Goal: Task Accomplishment & Management: Manage account settings

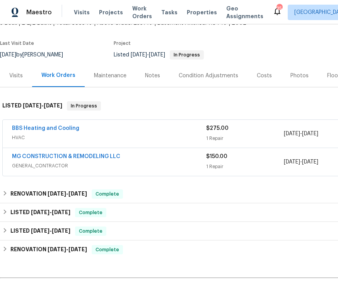
scroll to position [53, 0]
click at [135, 161] on div "MG CONSTRUCTION & REMODELING LLC" at bounding box center [109, 157] width 194 height 9
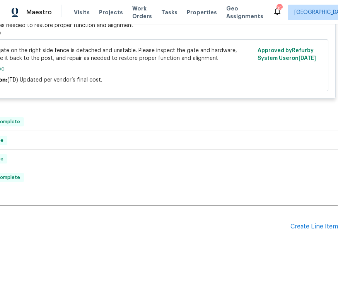
scroll to position [247, 99]
click at [313, 230] on div "Create Line Item" at bounding box center [315, 227] width 48 height 7
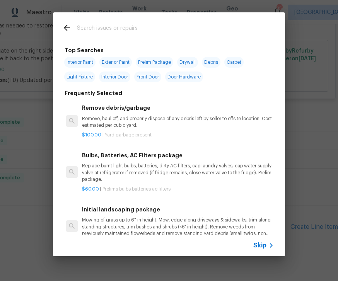
click at [111, 29] on input "text" at bounding box center [159, 29] width 164 height 12
type input "Press"
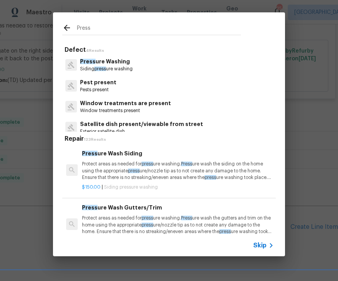
click at [125, 60] on p "Press ure Washing" at bounding box center [106, 62] width 53 height 8
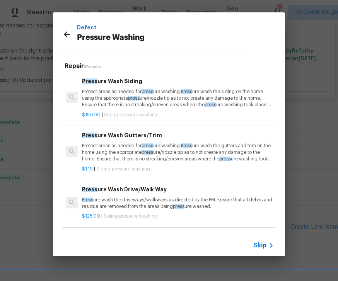
click at [117, 102] on p "Protect areas as needed for press ure washing. Press ure wash the siding on the…" at bounding box center [178, 99] width 192 height 20
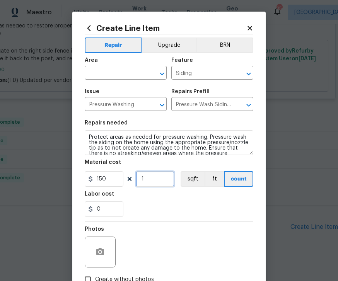
click at [151, 180] on input "1" at bounding box center [155, 179] width 39 height 15
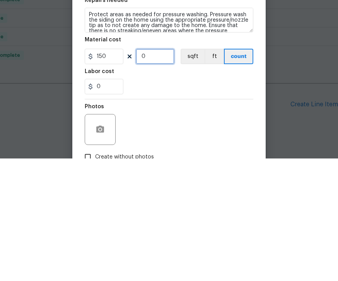
type input "2"
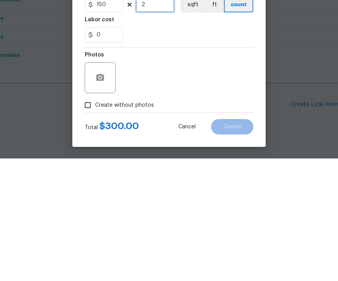
scroll to position [53, 0]
click at [91, 221] on input "Create without photos" at bounding box center [88, 228] width 15 height 15
checkbox input "true"
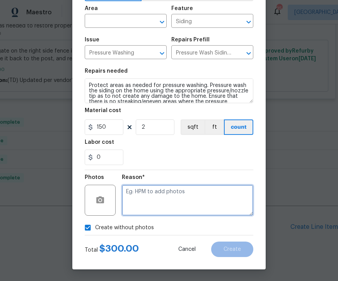
click at [156, 200] on textarea at bounding box center [188, 200] width 132 height 31
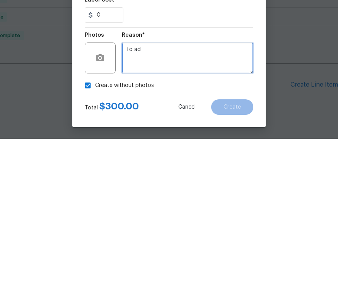
type textarea "To add"
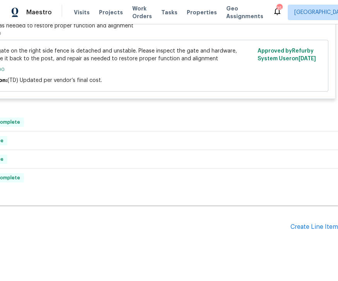
click at [317, 224] on div "Create Line Item" at bounding box center [315, 227] width 48 height 7
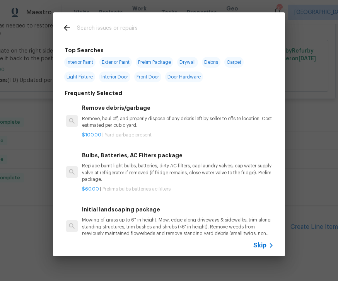
click at [264, 248] on span "Skip" at bounding box center [260, 246] width 13 height 8
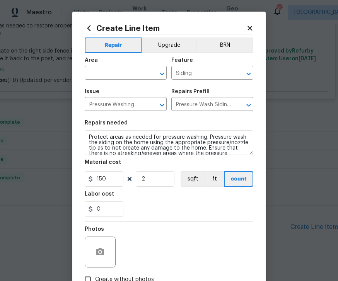
click at [162, 70] on icon "Open" at bounding box center [162, 73] width 9 height 9
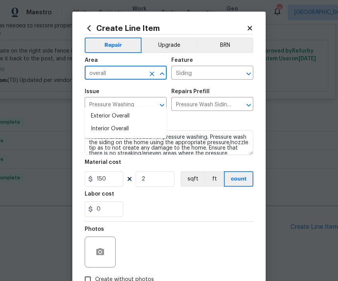
click at [117, 110] on li "Exterior Overall" at bounding box center [126, 116] width 82 height 13
type input "Exterior Overall"
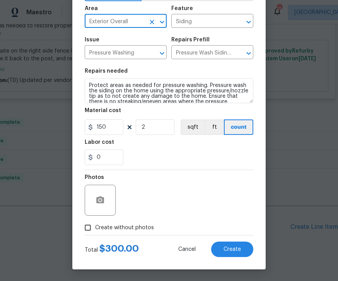
scroll to position [53, 0]
click at [91, 221] on input "Create without photos" at bounding box center [88, 228] width 15 height 15
checkbox input "true"
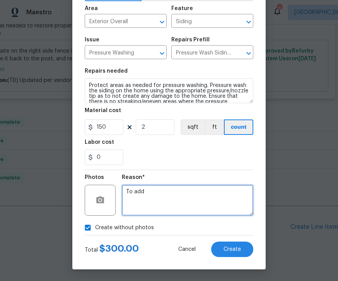
click at [172, 195] on textarea "To add" at bounding box center [188, 200] width 132 height 31
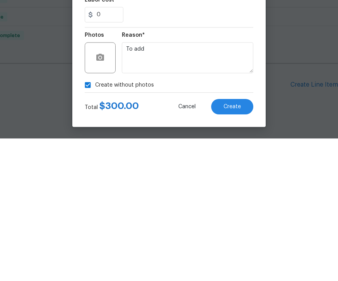
click at [247, 242] on button "Create" at bounding box center [232, 249] width 42 height 15
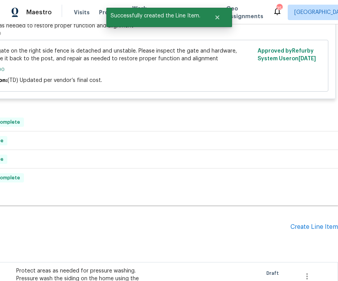
click at [325, 224] on div "Create Line Item" at bounding box center [315, 227] width 48 height 7
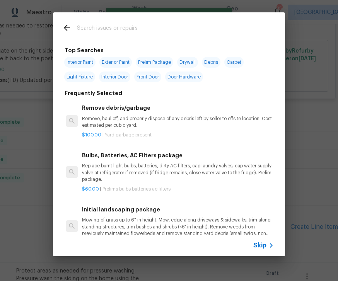
click at [99, 24] on input "text" at bounding box center [159, 29] width 164 height 12
type input "Grout"
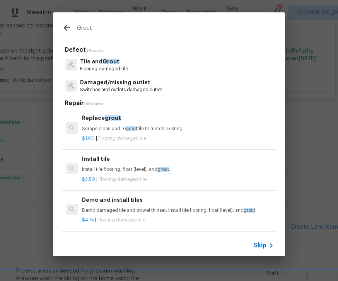
click at [118, 61] on p "Tile and Grout" at bounding box center [104, 62] width 48 height 8
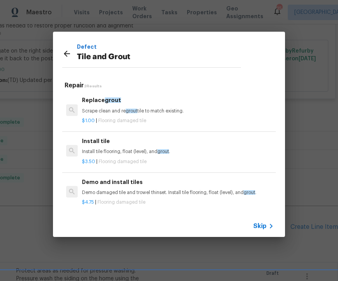
click at [111, 108] on div "Replace grout Scrape clean and re grout tile to match existing." at bounding box center [178, 105] width 192 height 19
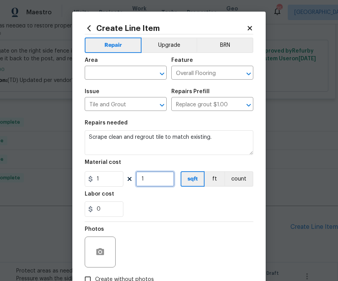
click at [161, 179] on input "1" at bounding box center [155, 179] width 39 height 15
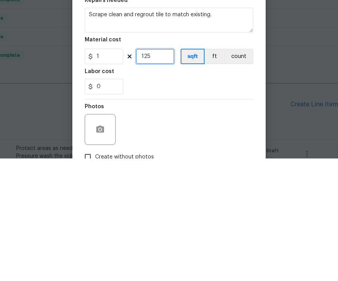
type input "125"
click at [117, 202] on input "0" at bounding box center [104, 209] width 39 height 15
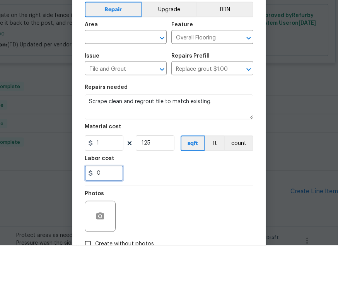
click at [165, 69] on icon "Open" at bounding box center [162, 73] width 9 height 9
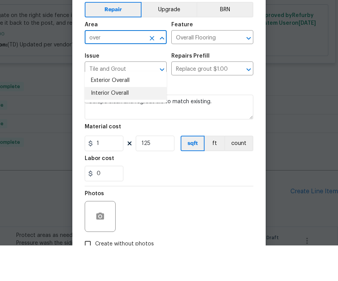
click at [119, 123] on li "Interior Overall" at bounding box center [126, 129] width 82 height 13
type input "Interior Overall"
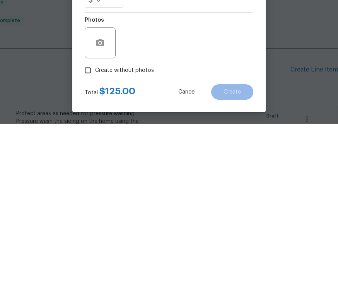
click at [84, 221] on input "Create without photos" at bounding box center [88, 228] width 15 height 15
checkbox input "true"
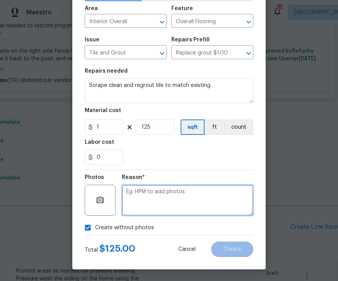
click at [156, 196] on textarea at bounding box center [188, 200] width 132 height 31
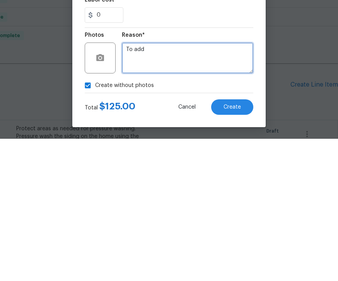
type textarea "To add"
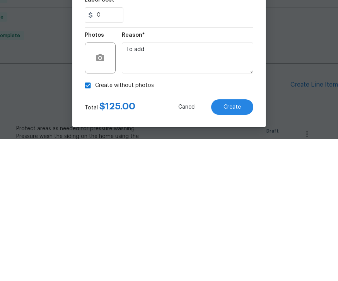
click at [250, 242] on button "Create" at bounding box center [232, 249] width 42 height 15
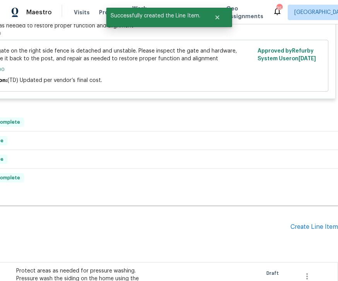
click at [317, 224] on div "Create Line Item" at bounding box center [315, 227] width 48 height 7
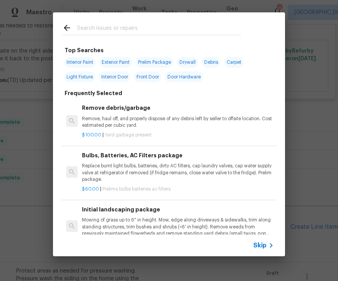
click at [100, 24] on input "text" at bounding box center [159, 29] width 164 height 12
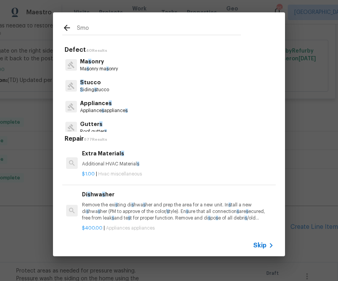
type input "Smok"
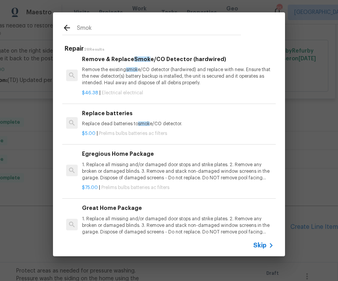
scroll to position [195, 0]
click at [146, 79] on p "Remove the existing smok e/CO detector (hardwired) and replace with new. Ensure…" at bounding box center [178, 77] width 192 height 20
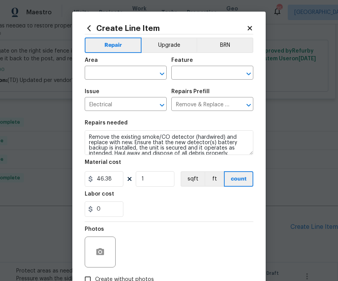
click at [162, 72] on icon "Open" at bounding box center [162, 73] width 9 height 9
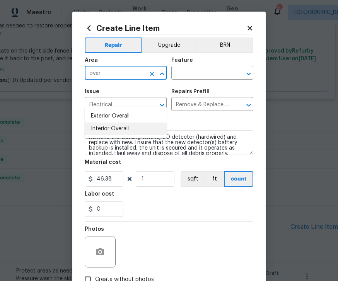
click at [119, 123] on li "Interior Overall" at bounding box center [126, 129] width 82 height 13
type input "Interior Overall"
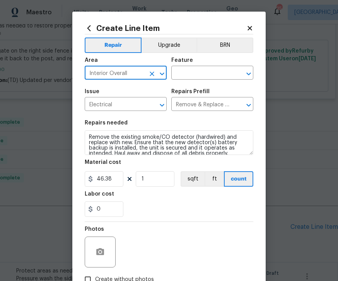
click at [241, 70] on icon "Clear" at bounding box center [239, 74] width 8 height 8
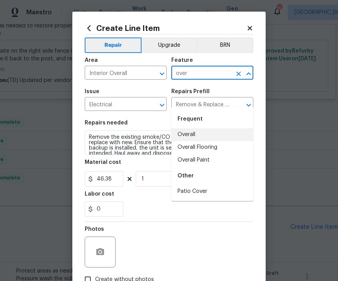
click at [188, 129] on li "Overall" at bounding box center [213, 135] width 82 height 13
type input "Overall"
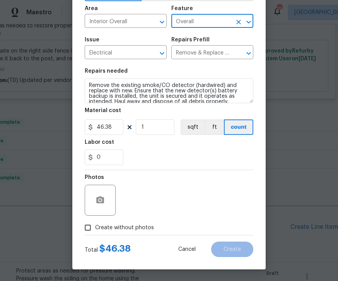
scroll to position [53, 0]
click at [89, 228] on input "Create without photos" at bounding box center [88, 228] width 15 height 15
checkbox input "true"
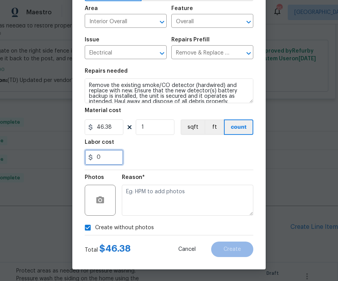
click at [114, 155] on input "0" at bounding box center [104, 157] width 39 height 15
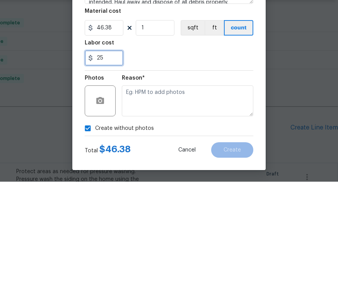
type input "25"
click at [242, 150] on div "25" at bounding box center [169, 157] width 169 height 15
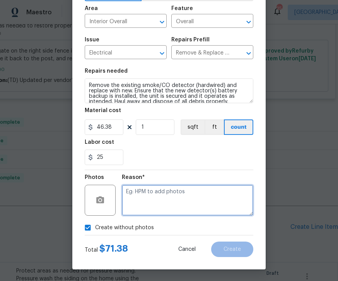
click at [154, 202] on textarea at bounding box center [188, 200] width 132 height 31
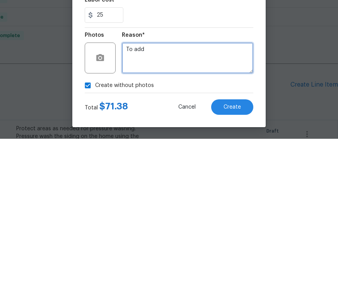
type textarea "To add"
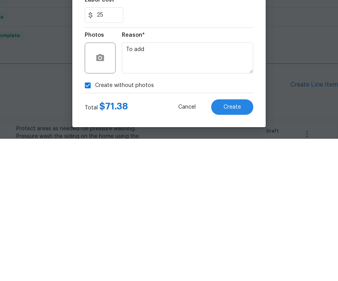
click at [244, 242] on button "Create" at bounding box center [232, 249] width 42 height 15
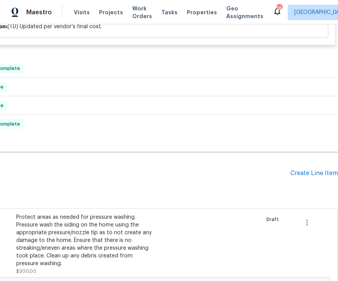
scroll to position [301, 99]
click at [313, 170] on div "Create Line Item" at bounding box center [315, 173] width 48 height 7
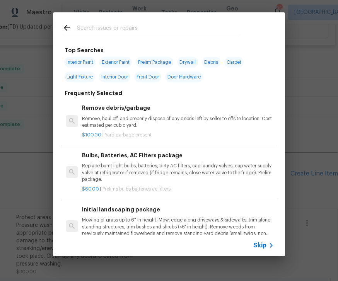
scroll to position [0, 0]
click at [114, 26] on input "text" at bounding box center [159, 29] width 164 height 12
type input "Init"
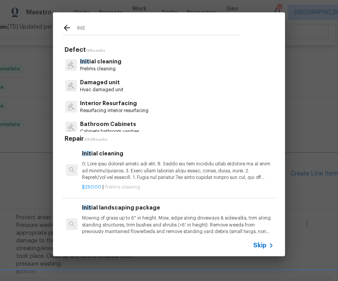
click at [106, 60] on p "Init ial cleaning" at bounding box center [100, 62] width 41 height 8
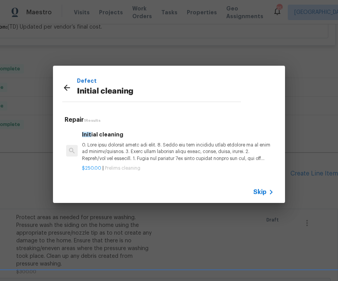
click at [108, 89] on p "Initial cleaning" at bounding box center [159, 92] width 164 height 12
click at [148, 149] on p at bounding box center [178, 152] width 192 height 20
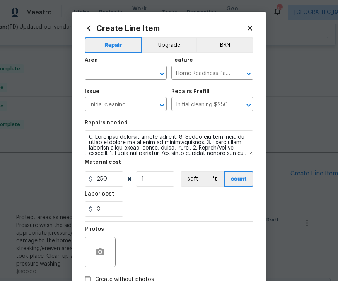
click at [161, 74] on icon "Open" at bounding box center [162, 73] width 4 height 3
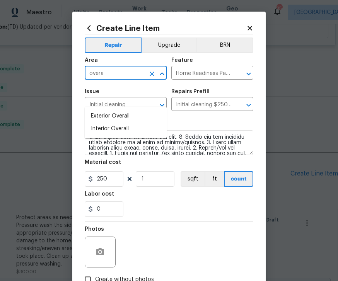
click at [120, 123] on li "Interior Overall" at bounding box center [126, 129] width 82 height 13
type input "Interior Overall"
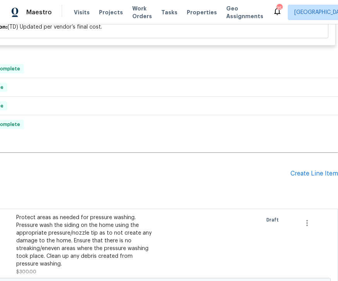
click at [311, 170] on div "Create Line Item" at bounding box center [315, 173] width 48 height 7
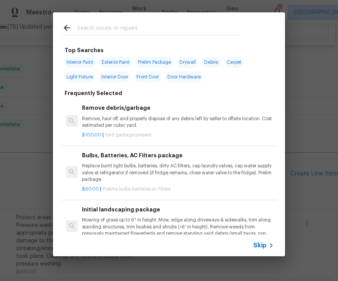
click at [268, 245] on icon at bounding box center [271, 245] width 9 height 9
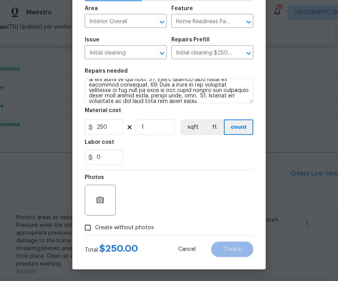
scroll to position [103, 0]
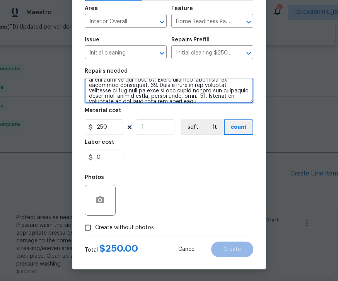
click at [237, 98] on textarea at bounding box center [169, 91] width 169 height 25
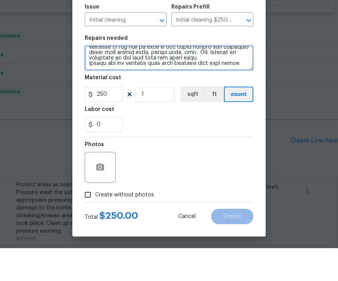
scroll to position [108, 0]
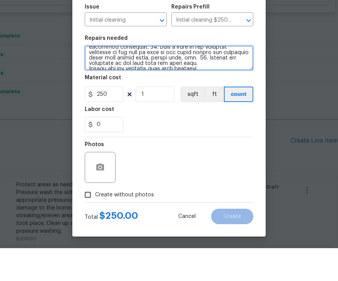
click at [96, 79] on textarea at bounding box center [169, 91] width 169 height 25
click at [209, 79] on textarea at bounding box center [169, 91] width 169 height 25
click at [86, 79] on textarea at bounding box center [169, 91] width 169 height 25
click at [227, 79] on textarea at bounding box center [169, 91] width 169 height 25
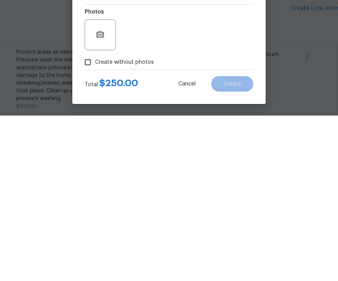
type textarea "1. Wipe down exterior doors and trim. 2. Clean out all exterior light fixtures …"
click at [94, 221] on input "Create without photos" at bounding box center [88, 228] width 15 height 15
checkbox input "true"
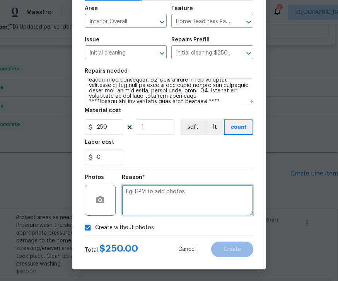
click at [158, 198] on textarea at bounding box center [188, 200] width 132 height 31
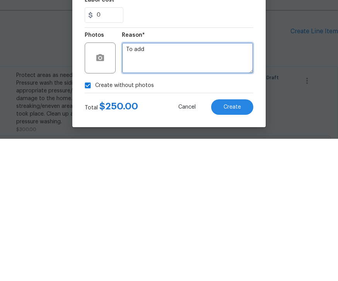
type textarea "To add"
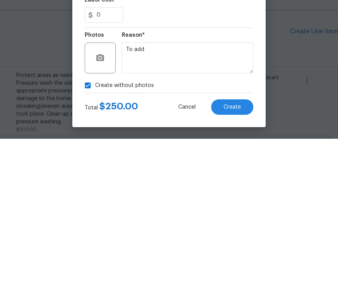
click at [247, 242] on button "Create" at bounding box center [232, 249] width 42 height 15
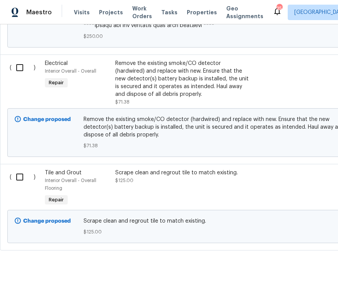
scroll to position [978, 0]
click at [18, 170] on input "checkbox" at bounding box center [23, 178] width 22 height 16
checkbox input "true"
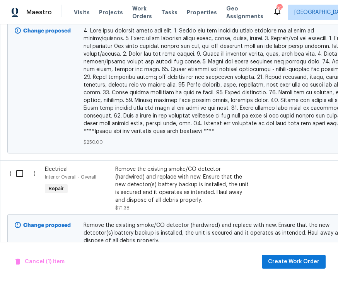
scroll to position [870, 0]
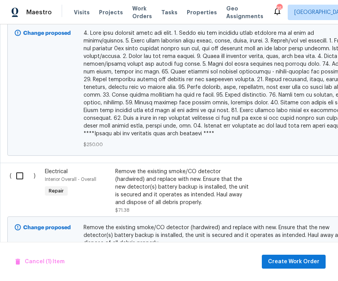
click at [26, 168] on input "checkbox" at bounding box center [23, 176] width 22 height 16
checkbox input "true"
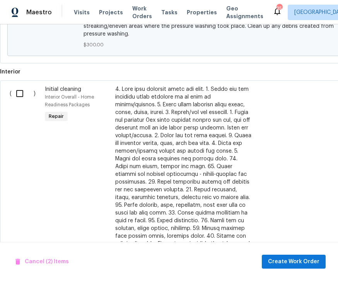
scroll to position [579, 0]
click at [22, 86] on input "checkbox" at bounding box center [23, 94] width 22 height 16
checkbox input "true"
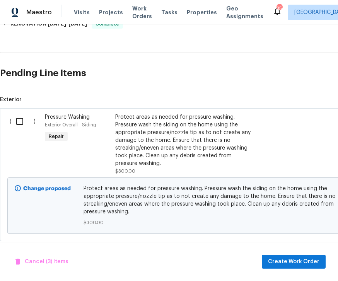
scroll to position [401, 0]
click at [24, 113] on input "checkbox" at bounding box center [23, 121] width 22 height 16
checkbox input "true"
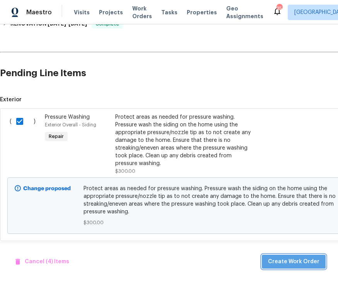
click at [299, 261] on span "Create Work Order" at bounding box center [293, 262] width 51 height 10
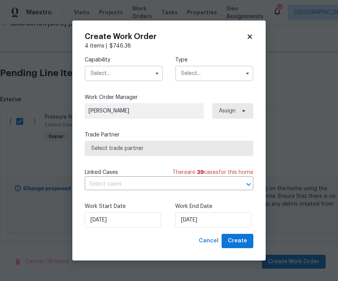
click at [156, 73] on icon "button" at bounding box center [157, 74] width 3 height 2
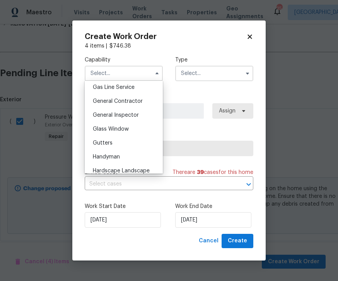
scroll to position [357, 0]
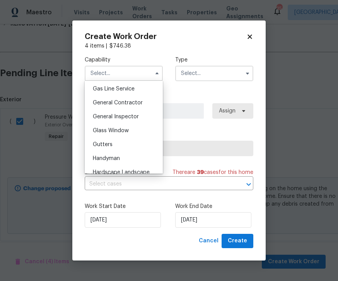
click at [133, 100] on span "General Contractor" at bounding box center [118, 102] width 50 height 5
type input "General Contractor"
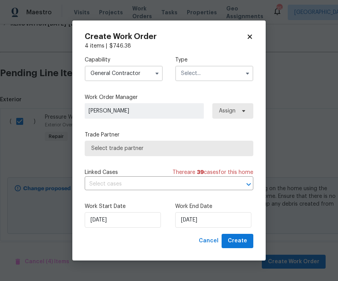
click at [227, 72] on input "text" at bounding box center [214, 73] width 78 height 15
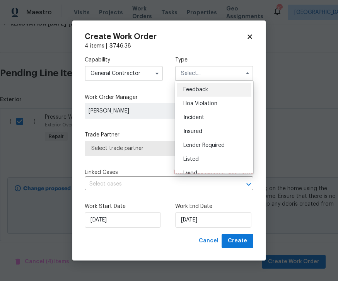
click at [194, 158] on span "Listed" at bounding box center [191, 159] width 15 height 5
type input "Listed"
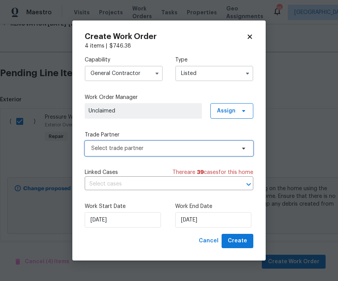
click at [158, 144] on span "Select trade partner" at bounding box center [169, 148] width 169 height 15
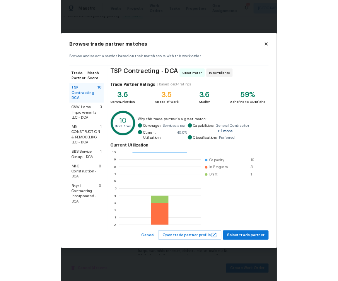
scroll to position [25, 0]
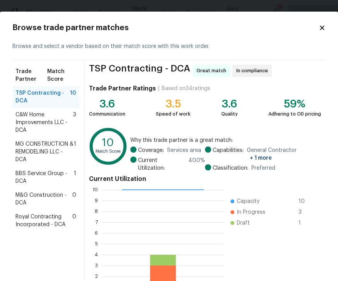
click at [46, 199] on span "M&G Construction - DCA" at bounding box center [43, 199] width 57 height 15
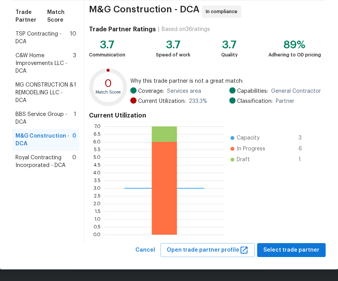
scroll to position [59, 0]
click at [295, 249] on span "Select trade partner" at bounding box center [292, 251] width 56 height 10
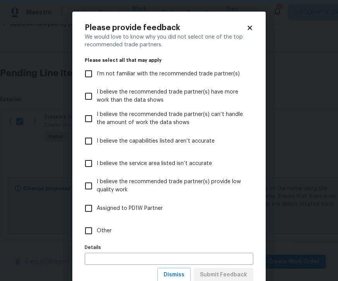
scroll to position [0, 0]
click at [96, 232] on input "Other" at bounding box center [89, 231] width 16 height 16
checkbox input "true"
click at [152, 257] on input "text" at bounding box center [169, 259] width 169 height 12
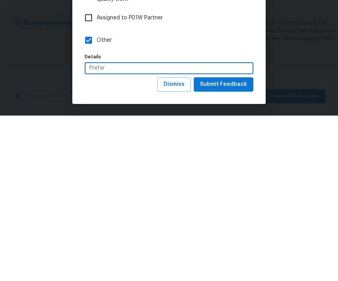
scroll to position [26, 0]
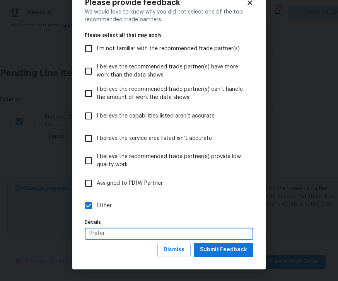
type input "Prefer"
click at [244, 251] on span "Submit Feedback" at bounding box center [223, 250] width 47 height 10
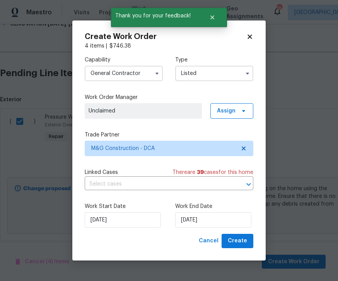
scroll to position [0, 0]
click at [209, 219] on input "[DATE]" at bounding box center [213, 220] width 76 height 15
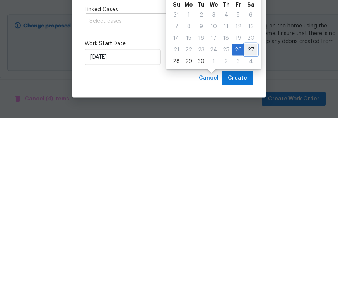
click at [250, 208] on div "27" at bounding box center [251, 213] width 13 height 11
type input "[DATE]"
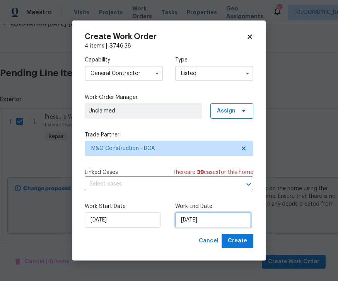
click at [217, 221] on input "[DATE]" at bounding box center [213, 220] width 76 height 15
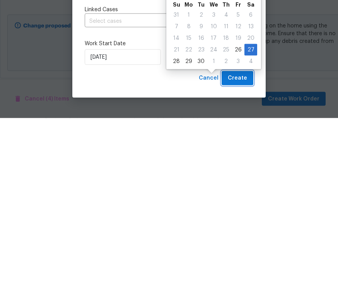
click at [235, 237] on span "Create" at bounding box center [237, 242] width 19 height 10
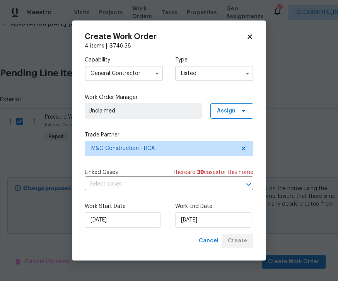
checkbox input "false"
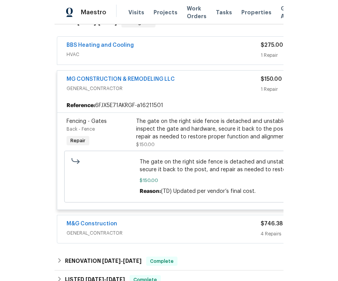
scroll to position [25, 0]
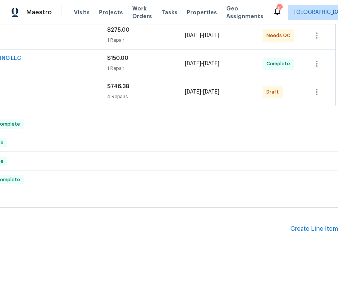
scroll to position [151, 99]
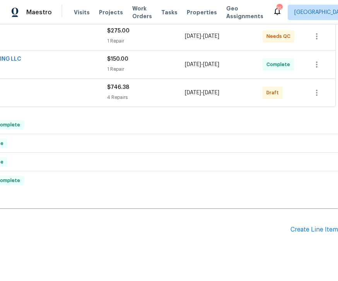
click at [310, 233] on div "Create Line Item" at bounding box center [315, 229] width 48 height 7
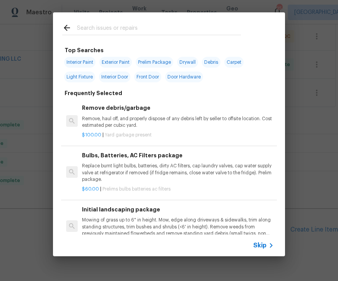
click at [106, 28] on input "text" at bounding box center [159, 29] width 164 height 12
click at [133, 214] on div "Initial landscaping package Mowing of grass up to 6" in height. Mow, edge along…" at bounding box center [178, 222] width 192 height 32
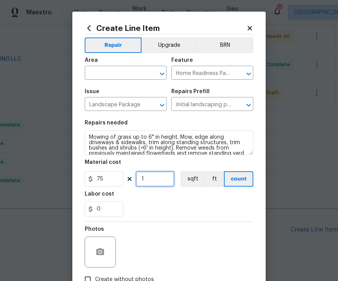
click at [158, 180] on input "1" at bounding box center [155, 179] width 39 height 15
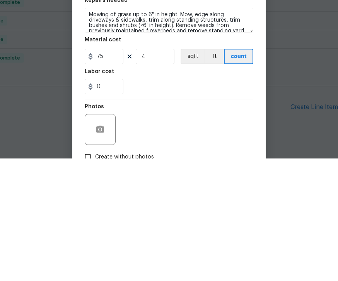
click at [168, 202] on div "0" at bounding box center [169, 209] width 169 height 15
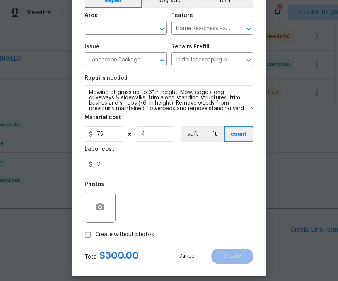
scroll to position [39, 0]
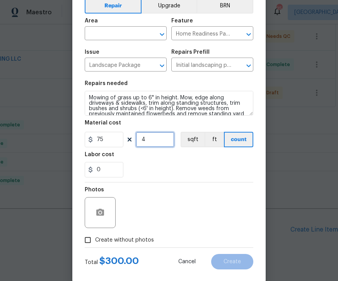
click at [158, 139] on input "4" at bounding box center [155, 139] width 39 height 15
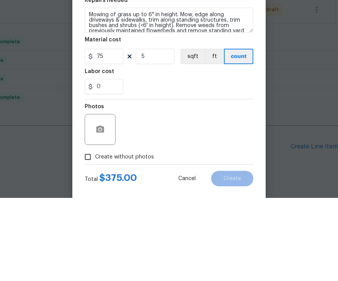
click at [177, 162] on div "0" at bounding box center [169, 169] width 169 height 15
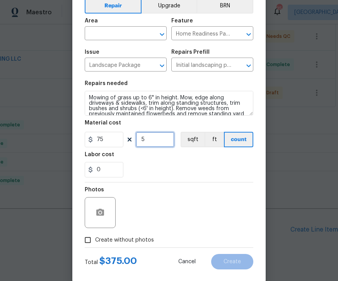
click at [158, 139] on input "5" at bounding box center [155, 139] width 39 height 15
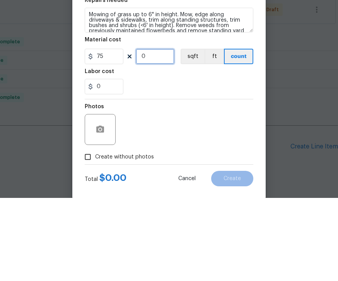
type input "6"
click at [166, 162] on div "0" at bounding box center [169, 169] width 169 height 15
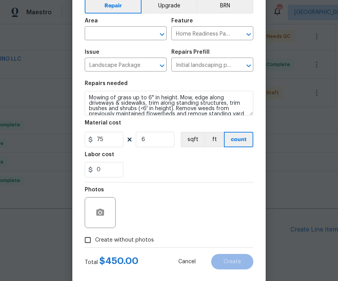
click at [158, 36] on icon "Open" at bounding box center [162, 34] width 9 height 9
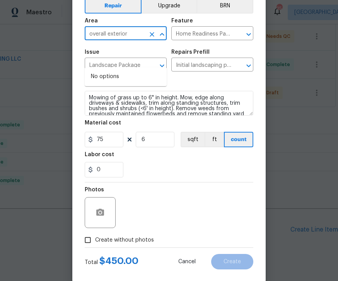
type input "overall exterior"
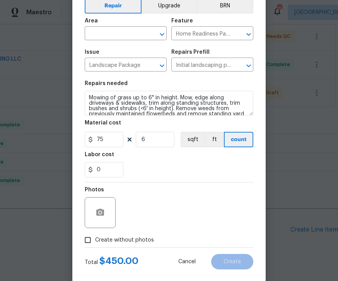
click at [152, 33] on icon "Clear" at bounding box center [152, 35] width 8 height 8
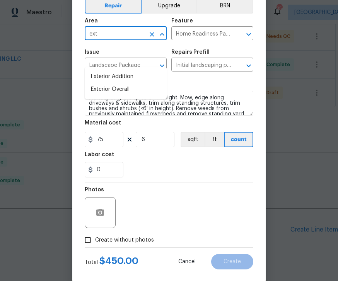
click at [119, 83] on li "Exterior Overall" at bounding box center [126, 89] width 82 height 13
type input "Exterior Overall"
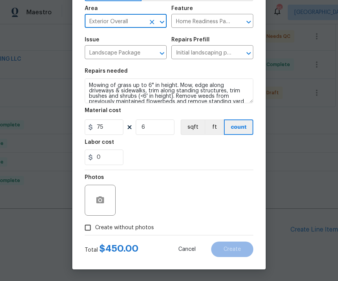
scroll to position [53, 0]
click at [91, 223] on input "Create without photos" at bounding box center [88, 228] width 15 height 15
checkbox input "true"
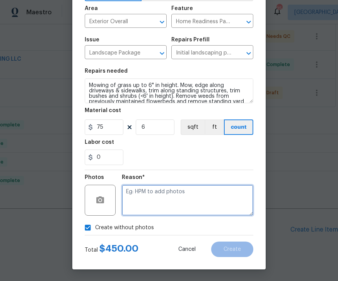
click at [167, 188] on textarea at bounding box center [188, 200] width 132 height 31
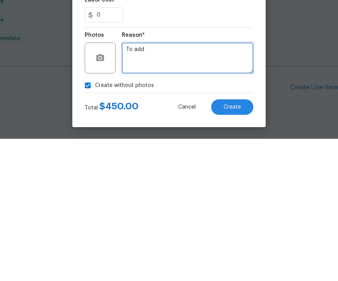
type textarea "To add"
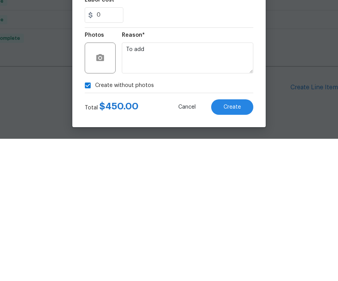
click at [256, 81] on div "Create Line Item Repair Upgrade BRN Area Exterior Overall ​ Feature Home Readin…" at bounding box center [169, 115] width 194 height 310
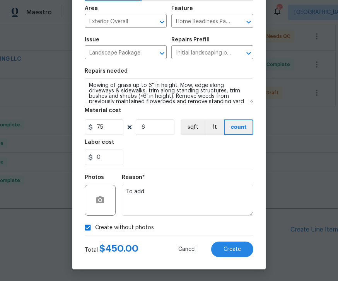
click at [237, 252] on span "Create" at bounding box center [232, 250] width 17 height 6
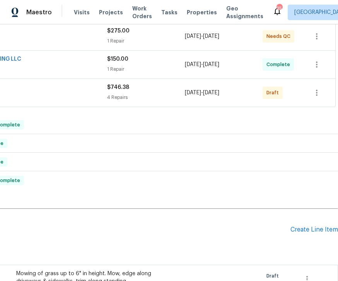
scroll to position [0, 0]
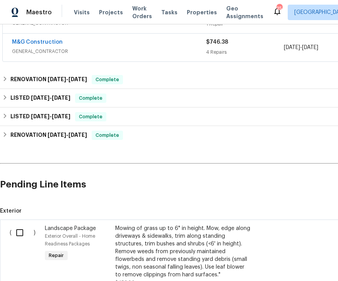
scroll to position [197, 0]
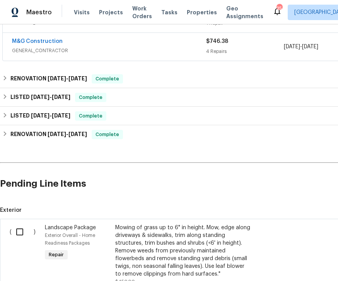
click at [21, 224] on input "checkbox" at bounding box center [23, 232] width 22 height 16
checkbox input "true"
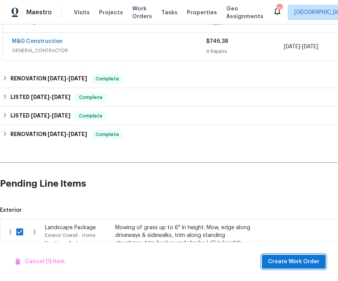
click at [297, 260] on span "Create Work Order" at bounding box center [293, 262] width 51 height 10
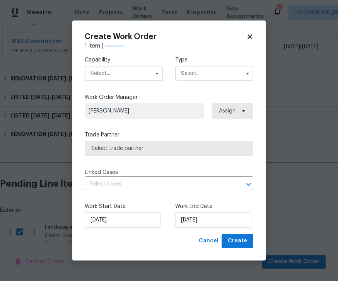
click at [128, 70] on input "text" at bounding box center [124, 73] width 78 height 15
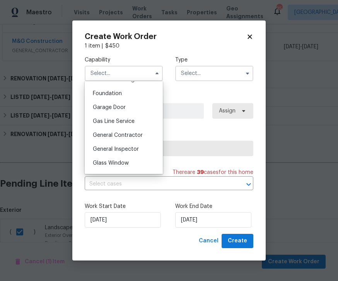
scroll to position [330, 0]
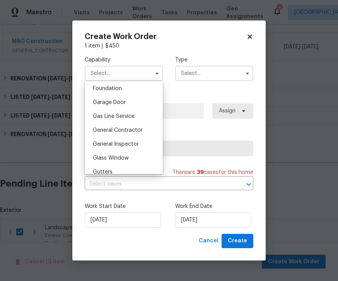
click at [136, 130] on span "General Contractor" at bounding box center [118, 130] width 50 height 5
type input "General Contractor"
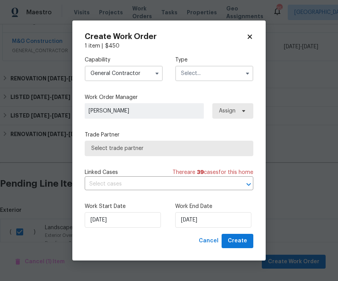
click at [236, 72] on input "text" at bounding box center [214, 73] width 78 height 15
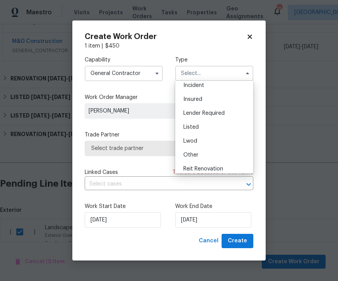
scroll to position [33, 0]
click at [197, 126] on span "Listed" at bounding box center [191, 126] width 15 height 5
type input "Listed"
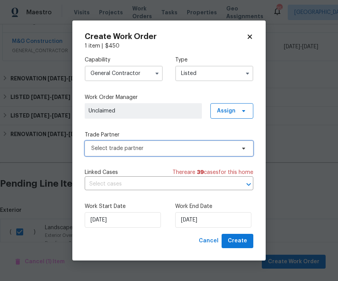
click at [234, 155] on span "Select trade partner" at bounding box center [169, 148] width 169 height 15
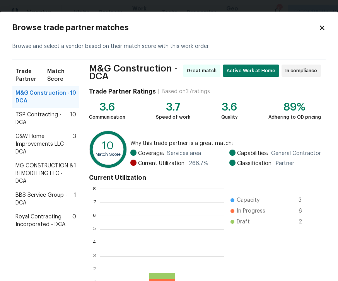
scroll to position [108, 125]
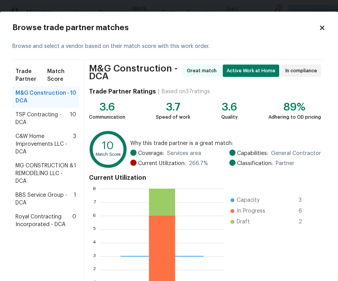
click at [53, 99] on span "M&G Construction - DCA" at bounding box center [42, 96] width 55 height 15
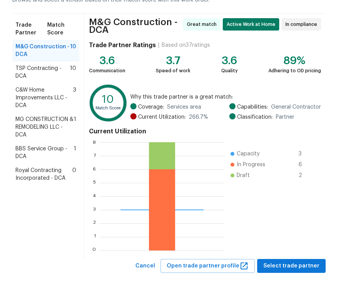
scroll to position [55, 0]
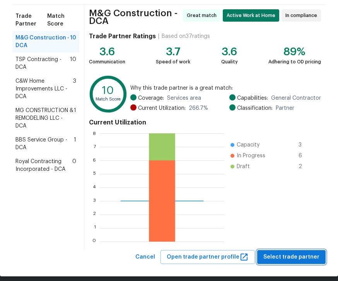
click at [297, 257] on span "Select trade partner" at bounding box center [292, 258] width 56 height 10
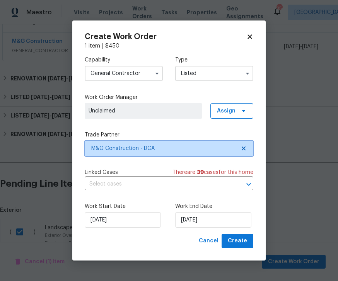
scroll to position [0, 0]
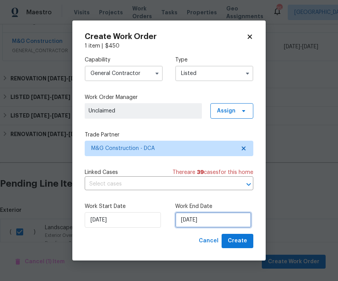
click at [213, 223] on input "[DATE]" at bounding box center [213, 220] width 76 height 15
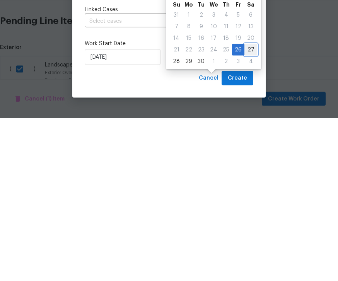
click at [251, 208] on div "27" at bounding box center [251, 213] width 13 height 11
type input "[DATE]"
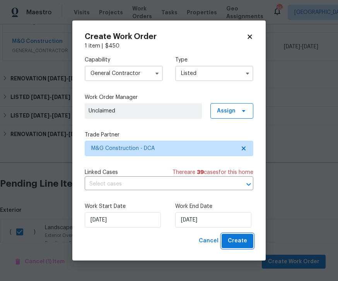
click at [240, 243] on span "Create" at bounding box center [237, 242] width 19 height 10
checkbox input "false"
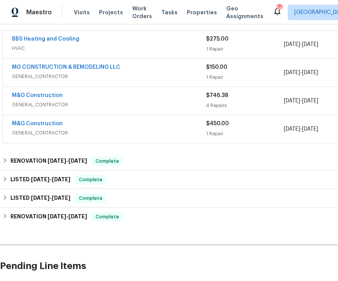
scroll to position [129, 0]
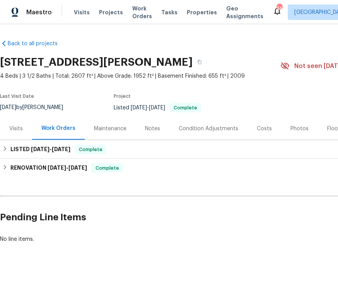
scroll to position [7, 0]
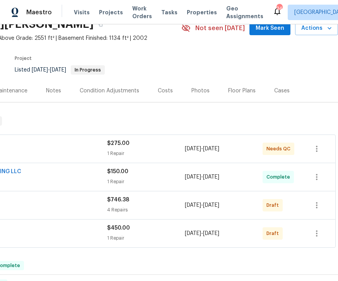
scroll to position [38, 99]
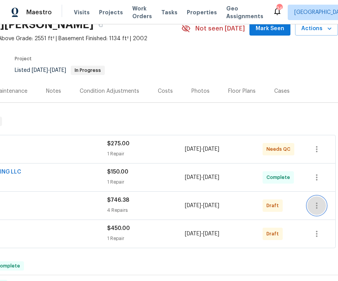
click at [320, 205] on icon "button" at bounding box center [316, 205] width 9 height 9
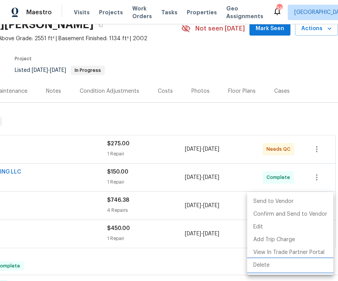
click at [265, 264] on li "Delete" at bounding box center [290, 265] width 86 height 13
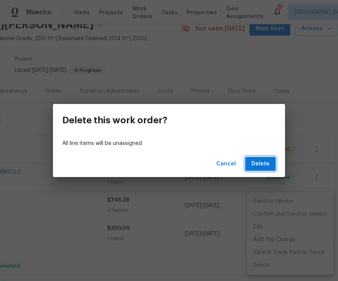
click at [268, 162] on span "Delete" at bounding box center [261, 165] width 18 height 10
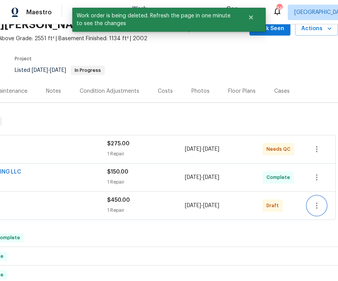
click at [319, 206] on icon "button" at bounding box center [316, 205] width 9 height 9
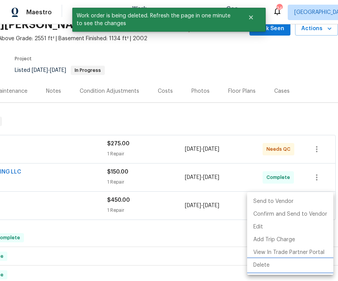
click at [264, 264] on li "Delete" at bounding box center [290, 265] width 86 height 13
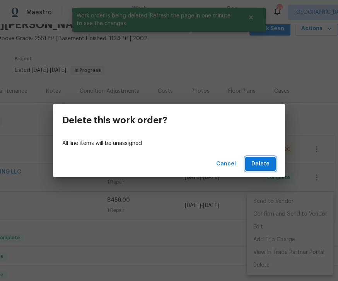
click at [264, 166] on span "Delete" at bounding box center [261, 165] width 18 height 10
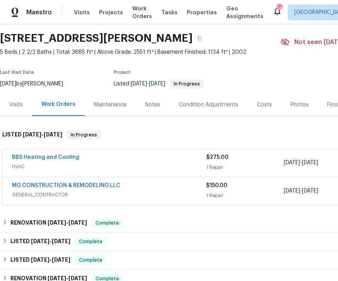
scroll to position [24, 0]
click at [155, 161] on div "BBS Heating and Cooling" at bounding box center [109, 158] width 194 height 9
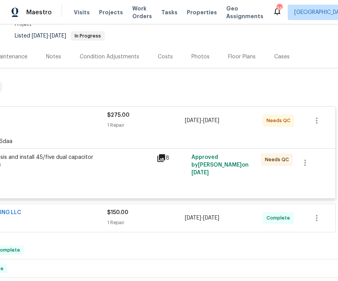
scroll to position [72, 99]
click at [117, 180] on div "Diagnosis and install 45/five dual capacitor $275.00" at bounding box center [67, 169] width 174 height 36
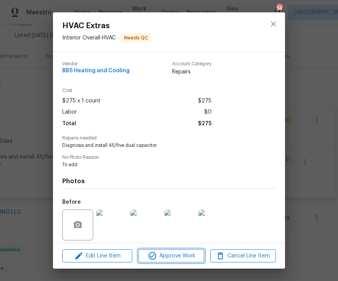
click at [180, 256] on span "Approve Work" at bounding box center [171, 257] width 61 height 10
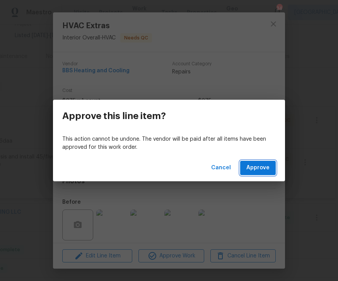
click at [259, 167] on span "Approve" at bounding box center [258, 168] width 23 height 10
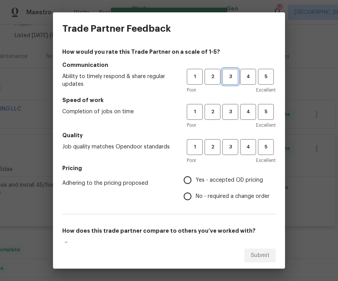
click at [232, 78] on span "3" at bounding box center [230, 76] width 14 height 9
click at [236, 112] on span "3" at bounding box center [230, 112] width 14 height 9
click at [232, 146] on span "3" at bounding box center [230, 147] width 14 height 9
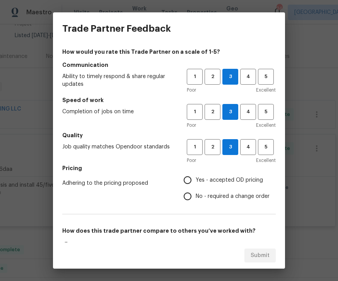
click at [192, 180] on input "Yes - accepted OD pricing" at bounding box center [188, 180] width 16 height 16
radio input "true"
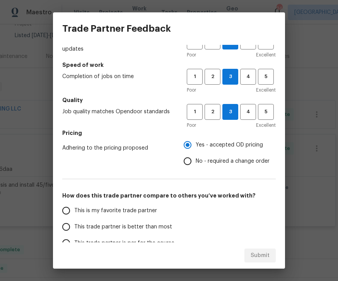
scroll to position [71, 0]
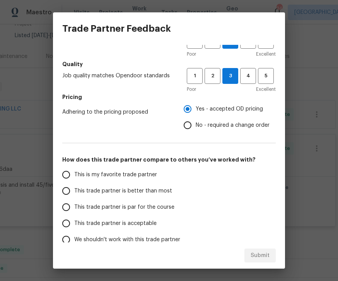
click at [71, 209] on input "This trade partner is par for the course" at bounding box center [66, 207] width 16 height 16
click at [262, 258] on span "Submit" at bounding box center [260, 256] width 19 height 10
radio input "true"
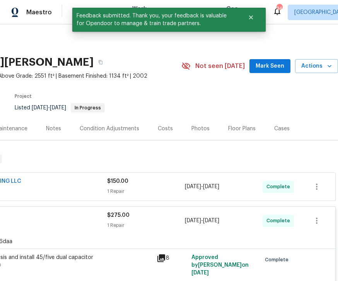
scroll to position [0, 99]
click at [275, 70] on span "Mark Seen" at bounding box center [270, 67] width 29 height 10
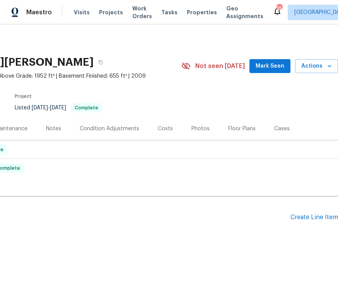
scroll to position [0, 99]
click at [311, 214] on div "Create Line Item" at bounding box center [315, 217] width 48 height 7
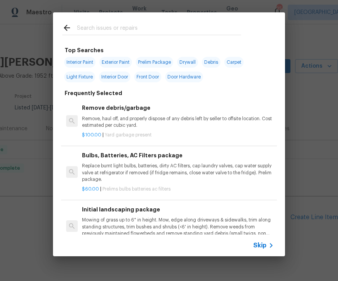
click at [129, 214] on div "Initial landscaping package Mowing of grass up to 6" in height. Mow, edge along…" at bounding box center [178, 222] width 192 height 32
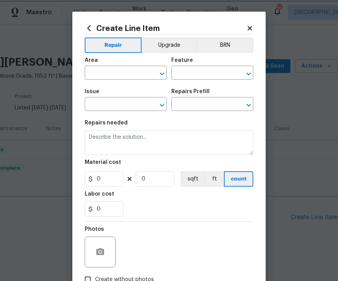
type input "Home Readiness Packages"
type input "Landscape Package"
type textarea "Mowing of grass up to 6" in height. Mow, edge along driveways & sidewalks, trim…"
type input "1"
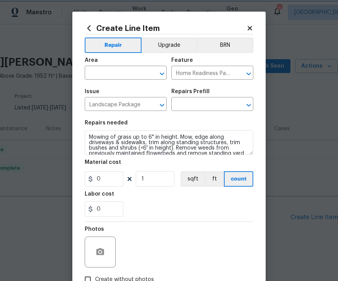
type input "Initial landscaping package $75.00"
type input "75"
click at [156, 176] on input "1" at bounding box center [155, 179] width 39 height 15
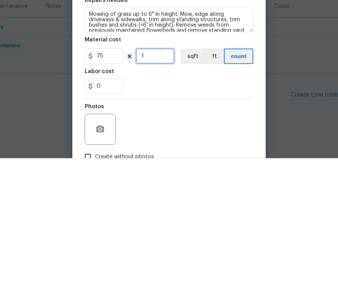
click at [154, 172] on input "1" at bounding box center [155, 179] width 39 height 15
type input "5"
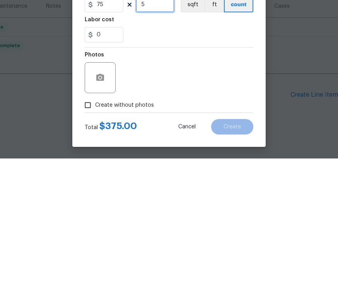
scroll to position [53, 0]
click at [90, 221] on input "Create without photos" at bounding box center [88, 228] width 15 height 15
checkbox input "true"
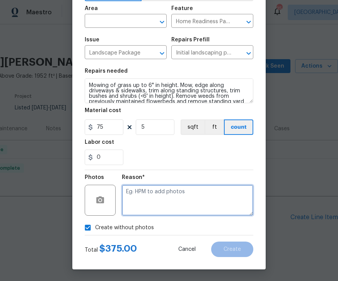
click at [160, 192] on textarea at bounding box center [188, 200] width 132 height 31
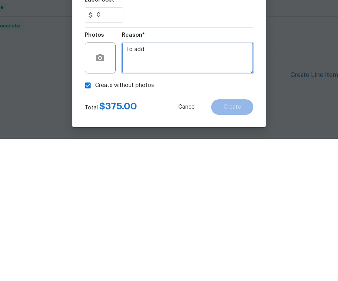
type textarea "To add"
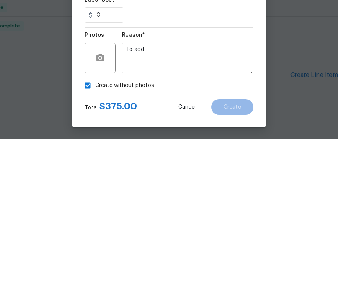
click at [251, 221] on div "Create without photos" at bounding box center [169, 228] width 169 height 15
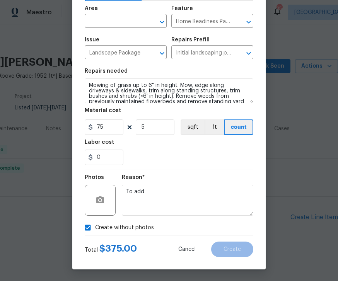
click at [158, 19] on icon "Open" at bounding box center [162, 21] width 9 height 9
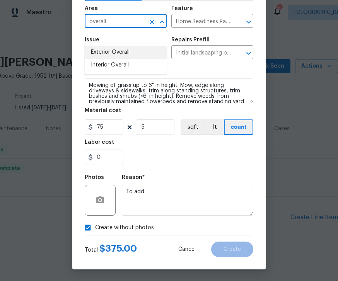
click at [129, 46] on li "Exterior Overall" at bounding box center [126, 52] width 82 height 13
type input "Exterior Overall"
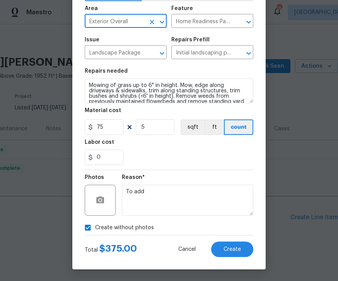
click at [254, 74] on div "Create Line Item Repair Upgrade BRN Area Exterior Overall ​ Feature Home Readin…" at bounding box center [169, 115] width 194 height 310
click at [242, 245] on button "Create" at bounding box center [232, 249] width 42 height 15
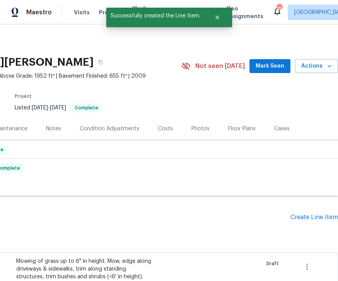
click at [277, 62] on span "Mark Seen" at bounding box center [270, 67] width 29 height 10
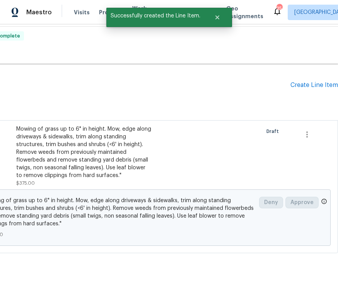
scroll to position [132, 99]
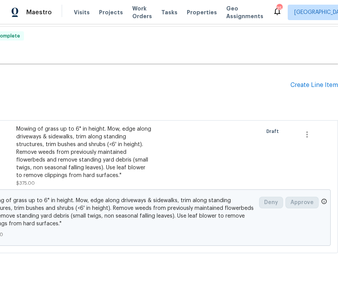
click at [321, 82] on div "Create Line Item" at bounding box center [315, 85] width 48 height 7
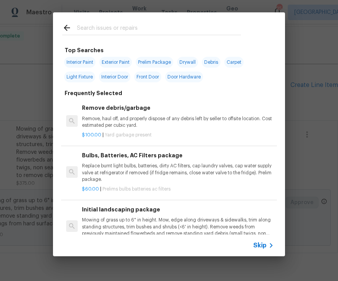
click at [104, 31] on input "text" at bounding box center [159, 29] width 164 height 12
type input "Ini"
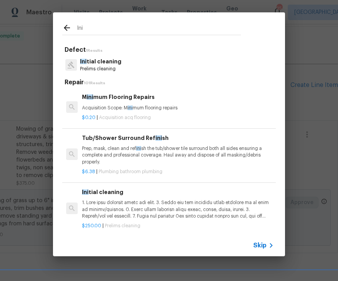
click at [112, 68] on p "Prelims cleaning" at bounding box center [100, 69] width 41 height 7
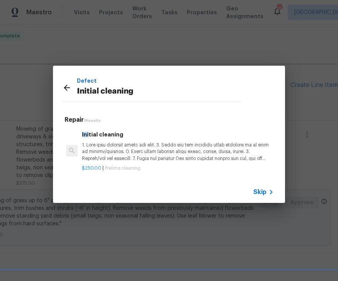
click at [161, 148] on p at bounding box center [178, 152] width 192 height 20
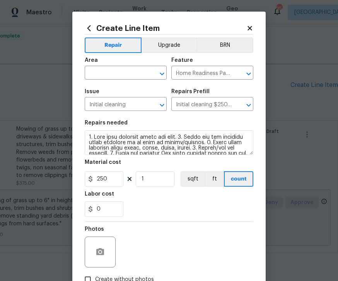
click at [155, 75] on icon "Clear" at bounding box center [152, 74] width 8 height 8
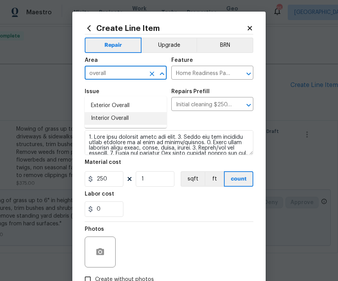
click at [114, 112] on li "Interior Overall" at bounding box center [126, 118] width 82 height 13
type input "Interior Overall"
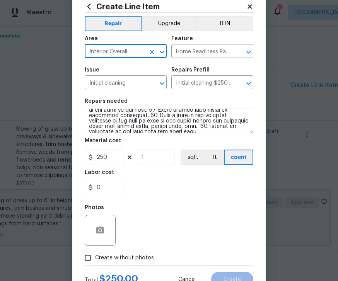
scroll to position [22, 0]
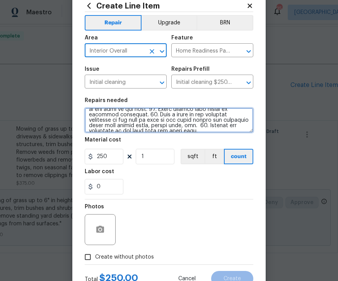
click at [240, 132] on textarea at bounding box center [169, 120] width 169 height 25
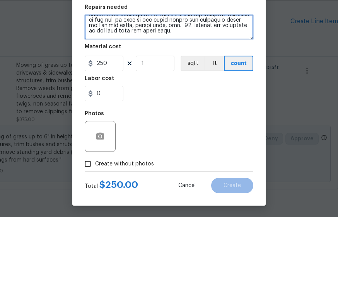
scroll to position [53, 0]
type textarea "1. Wipe down exterior doors and trim. 2. Clean out all exterior light fixtures …"
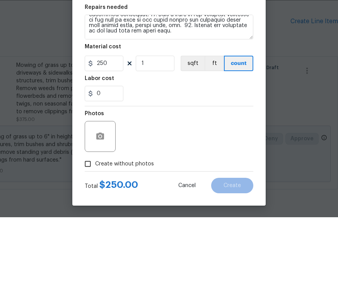
click at [192, 150] on div "0" at bounding box center [169, 157] width 169 height 15
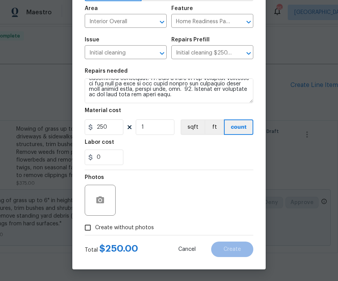
click at [94, 224] on input "Create without photos" at bounding box center [88, 228] width 15 height 15
checkbox input "true"
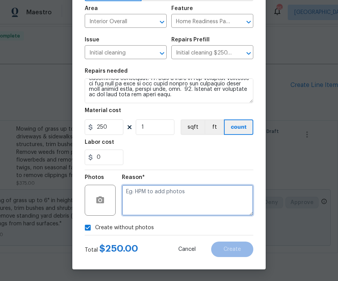
click at [171, 200] on textarea at bounding box center [188, 200] width 132 height 31
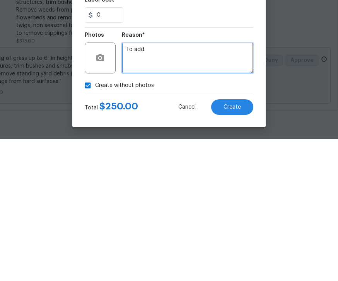
type textarea "To add"
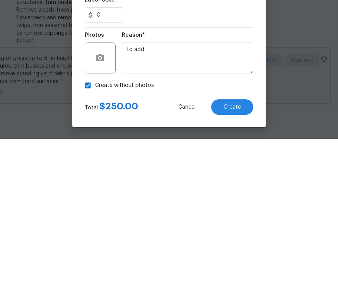
click at [188, 221] on div "Create without photos" at bounding box center [169, 228] width 169 height 15
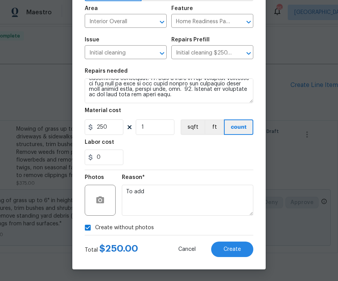
click at [239, 252] on span "Create" at bounding box center [232, 250] width 17 height 6
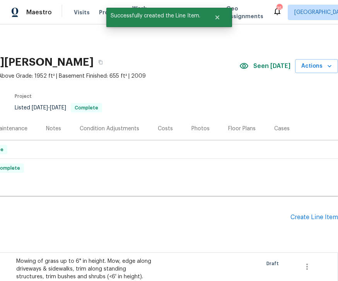
scroll to position [0, 99]
click at [307, 214] on div "Create Line Item" at bounding box center [315, 217] width 48 height 7
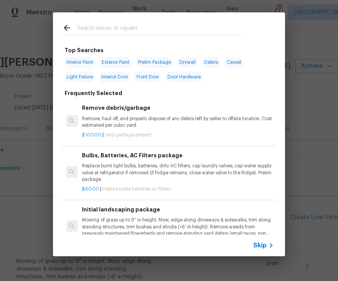
click at [40, 167] on div "Top Searches Interior Paint Exterior Paint Prelim Package Drywall Debris Carpet…" at bounding box center [169, 134] width 338 height 269
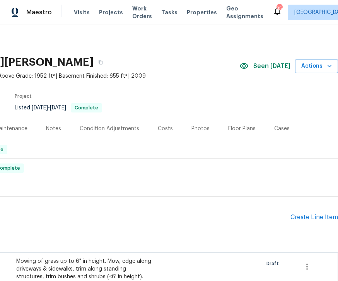
click at [324, 214] on div "Create Line Item" at bounding box center [315, 217] width 48 height 7
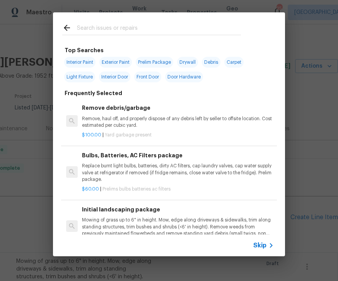
click at [117, 26] on input "text" at bounding box center [159, 29] width 164 height 12
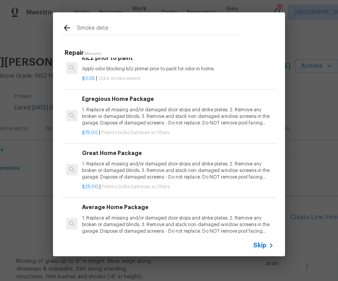
scroll to position [104, 0]
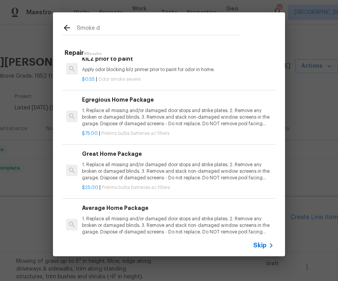
type input "Smoke"
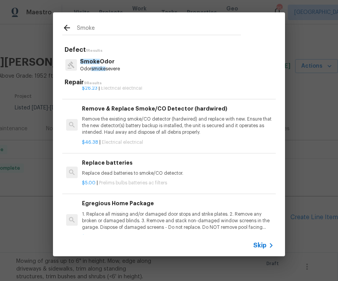
scroll to position [178, 0]
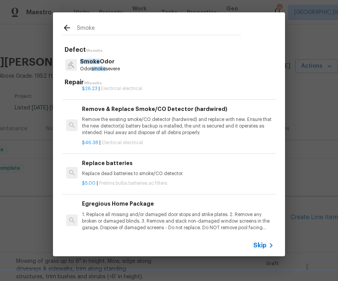
click at [148, 108] on h6 "Remove & Replace Smoke/CO Detector (hardwired)" at bounding box center [178, 109] width 192 height 9
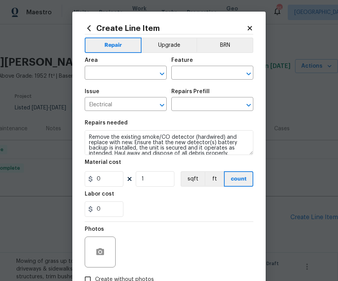
type input "Remove & Replace Smoke/CO Detector (hardwired) $46.38"
type input "46.38"
click at [166, 70] on icon "Open" at bounding box center [162, 73] width 9 height 9
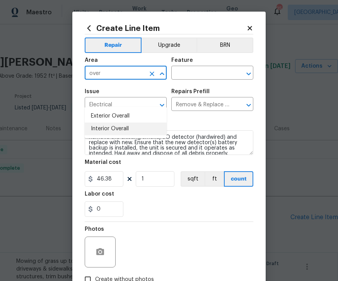
click at [117, 123] on li "Interior Overall" at bounding box center [126, 129] width 82 height 13
type input "Interior Overall"
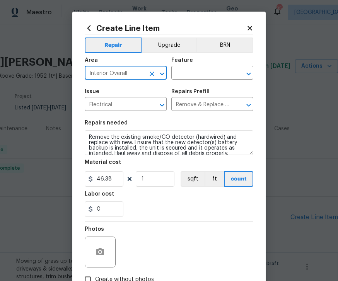
click at [246, 75] on icon "Open" at bounding box center [248, 73] width 9 height 9
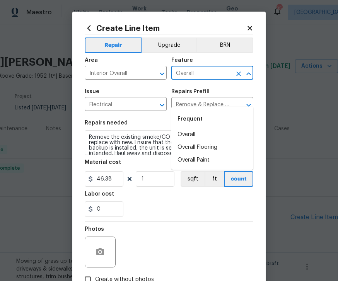
click at [193, 129] on li "Overall" at bounding box center [213, 135] width 82 height 13
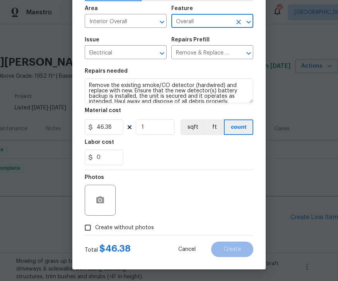
scroll to position [53, 0]
type input "Overall"
click at [105, 161] on input "0" at bounding box center [104, 157] width 39 height 15
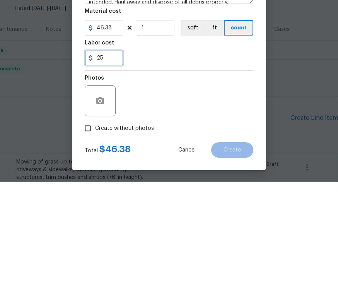
type input "25"
click at [171, 170] on div "Photos" at bounding box center [169, 195] width 169 height 50
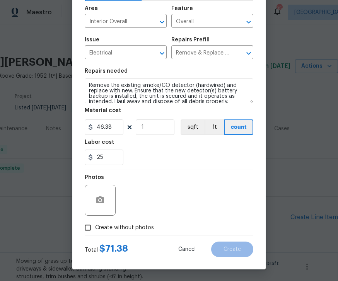
click at [94, 232] on input "Create without photos" at bounding box center [88, 228] width 15 height 15
checkbox input "true"
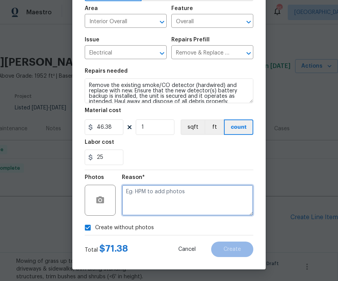
click at [158, 192] on textarea at bounding box center [188, 200] width 132 height 31
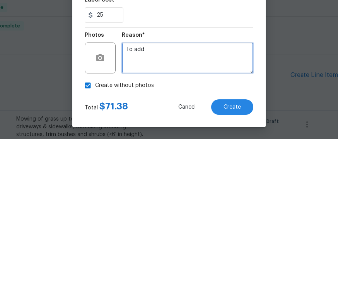
type textarea "To add"
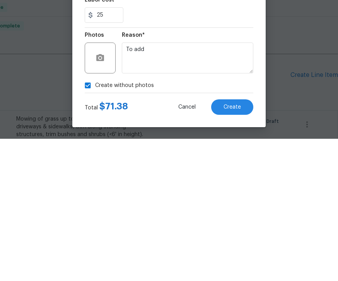
click at [233, 242] on button "Create" at bounding box center [232, 249] width 42 height 15
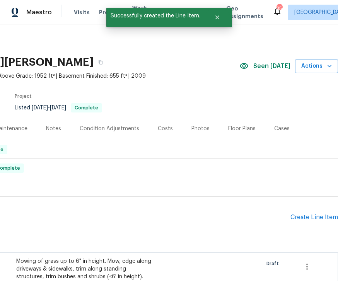
click at [310, 214] on div "Create Line Item" at bounding box center [315, 217] width 48 height 7
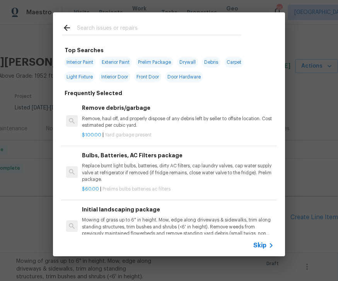
click at [117, 27] on input "text" at bounding box center [159, 29] width 164 height 12
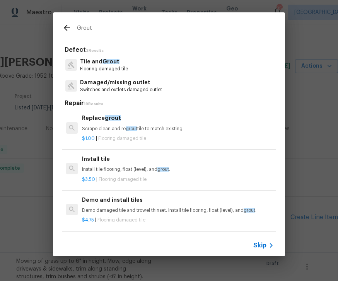
type input "Grout"
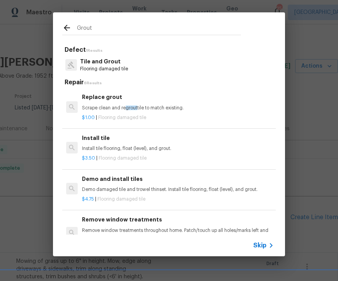
click at [118, 62] on p "Tile and Grout" at bounding box center [104, 62] width 48 height 8
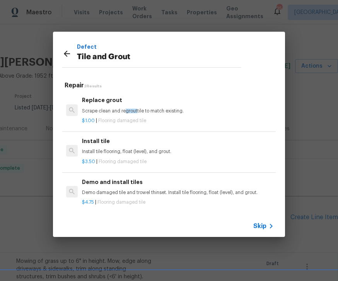
click at [111, 112] on p "Scrape clean and re grout tile to match existing." at bounding box center [178, 111] width 192 height 7
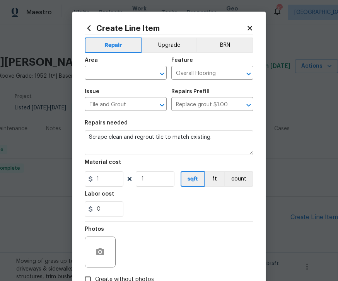
click at [155, 77] on icon "Clear" at bounding box center [152, 74] width 8 height 8
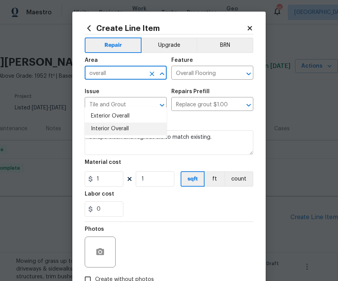
click at [112, 123] on li "Interior Overall" at bounding box center [126, 129] width 82 height 13
type input "Interior Overall"
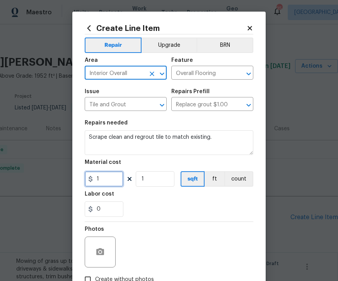
click at [107, 182] on input "1" at bounding box center [104, 179] width 39 height 15
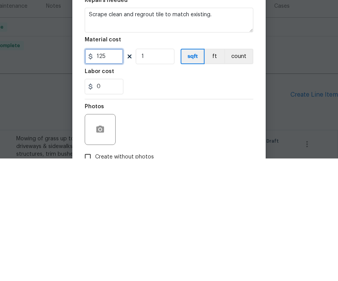
type input "125"
click at [170, 202] on div "0" at bounding box center [169, 209] width 169 height 15
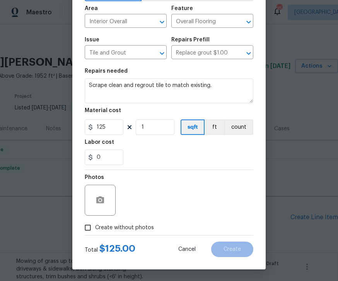
click at [92, 228] on input "Create without photos" at bounding box center [88, 228] width 15 height 15
checkbox input "true"
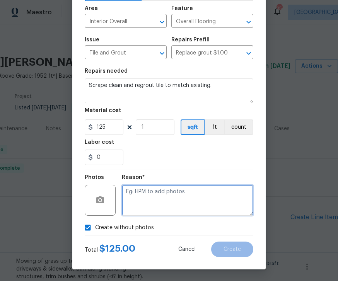
click at [170, 189] on textarea at bounding box center [188, 200] width 132 height 31
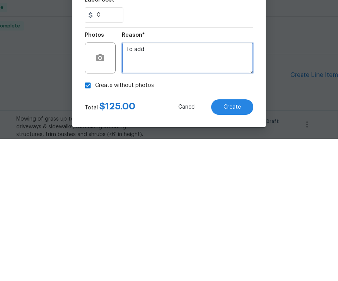
type textarea "To add"
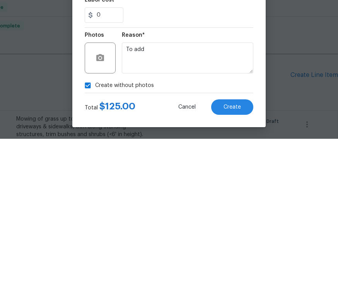
click at [246, 242] on button "Create" at bounding box center [232, 249] width 42 height 15
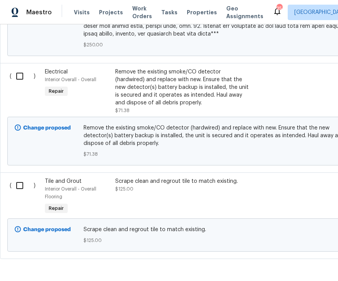
scroll to position [712, 0]
click at [24, 178] on input "checkbox" at bounding box center [23, 186] width 22 height 16
checkbox input "true"
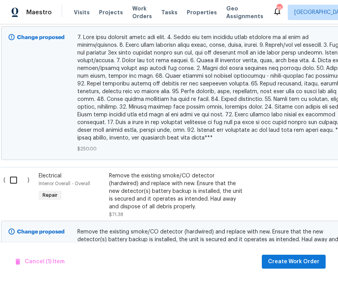
click at [17, 172] on input "checkbox" at bounding box center [16, 180] width 22 height 16
checkbox input "true"
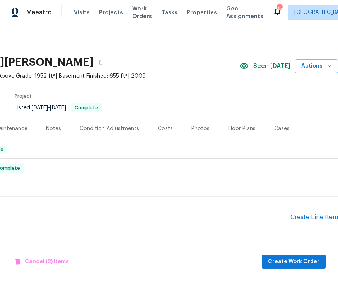
scroll to position [1, 99]
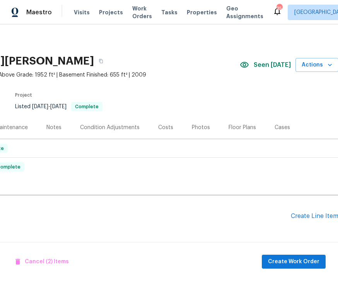
click at [323, 213] on div "Create Line Item" at bounding box center [315, 216] width 48 height 7
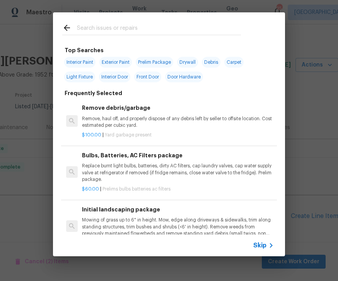
click at [119, 23] on input "text" at bounding box center [159, 29] width 164 height 12
type input "Press"
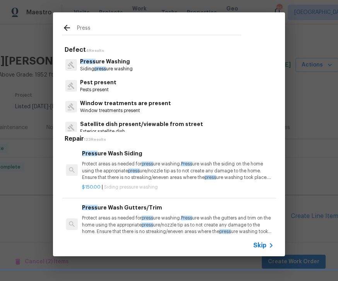
click at [121, 66] on p "Siding press ure washing" at bounding box center [106, 69] width 53 height 7
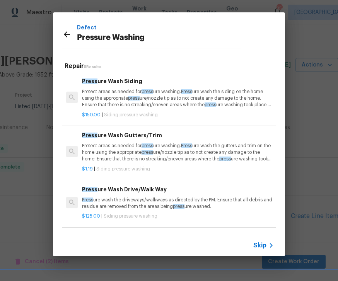
click at [171, 100] on p "Protect areas as needed for press ure washing. Press ure wash the siding on the…" at bounding box center [178, 99] width 192 height 20
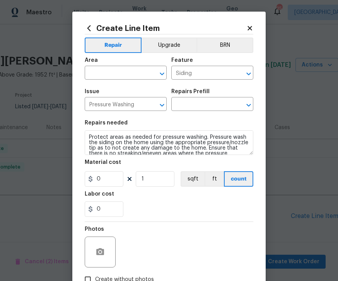
type input "Pressure Wash Siding $150.00"
type input "150"
click at [159, 179] on input "1" at bounding box center [155, 179] width 39 height 15
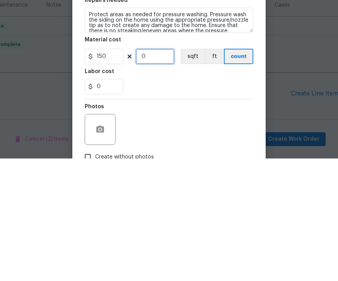
type input "3"
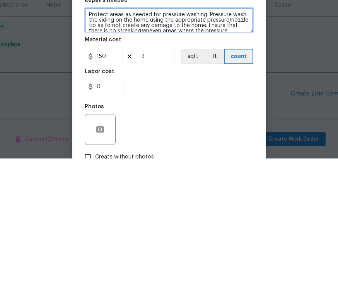
click at [248, 130] on textarea "Protect areas as needed for pressure washing. Pressure wash the siding on the h…" at bounding box center [169, 142] width 169 height 25
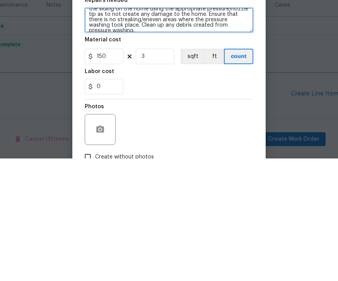
scroll to position [11, 0]
click at [246, 130] on textarea "Protect areas as needed for pressure washing. Pressure wash the siding on the h…" at bounding box center [169, 142] width 169 height 25
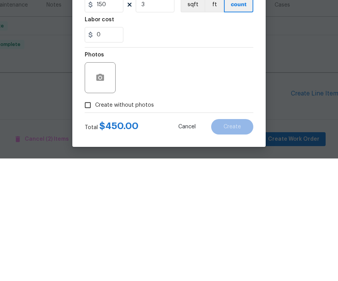
scroll to position [53, 0]
type textarea "Protect areas as needed for pressure washing. Pressure wash the siding on the h…"
click at [94, 221] on input "Create without photos" at bounding box center [88, 228] width 15 height 15
checkbox input "true"
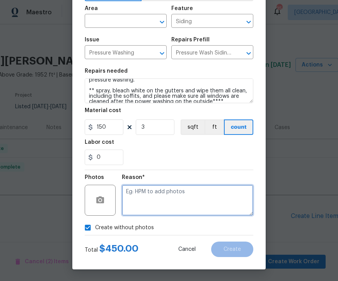
click at [166, 193] on textarea at bounding box center [188, 200] width 132 height 31
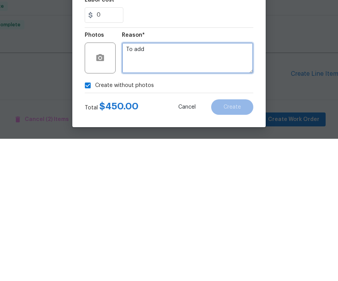
type textarea "To add"
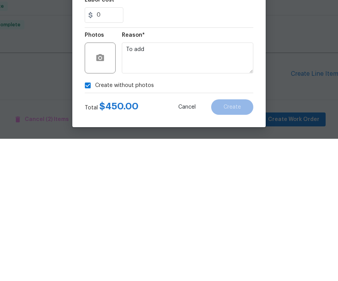
click at [252, 221] on div "Create without photos" at bounding box center [169, 228] width 169 height 15
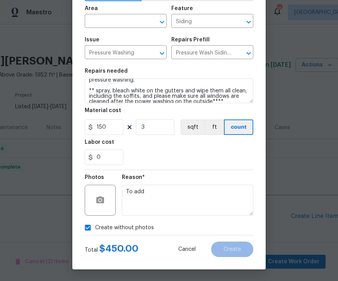
click at [162, 19] on icon "Open" at bounding box center [162, 21] width 9 height 9
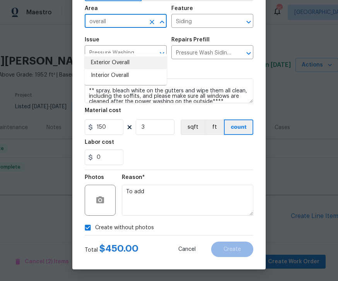
click at [128, 57] on li "Exterior Overall" at bounding box center [126, 63] width 82 height 13
type input "Exterior Overall"
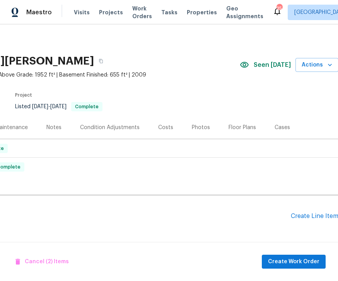
click at [324, 213] on div "Create Line Item" at bounding box center [315, 216] width 48 height 7
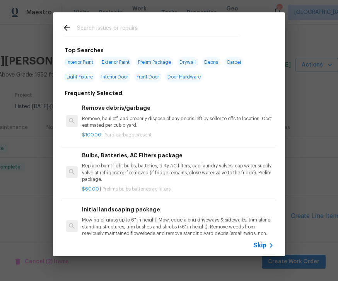
click at [271, 247] on icon at bounding box center [271, 246] width 3 height 5
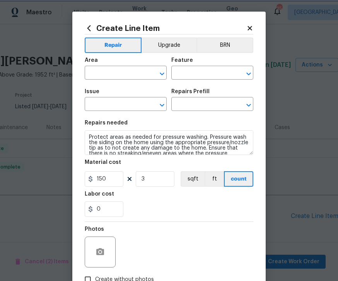
type input "Exterior Overall"
type input "Siding"
type input "Pressure Washing"
type input "Pressure Wash Siding $150.00"
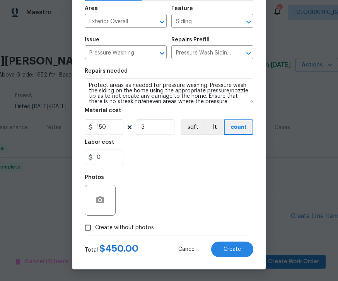
click at [90, 230] on input "Create without photos" at bounding box center [88, 228] width 15 height 15
checkbox input "true"
click at [242, 251] on button "Create" at bounding box center [232, 249] width 42 height 15
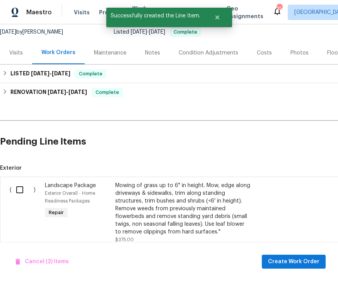
checkbox input "false"
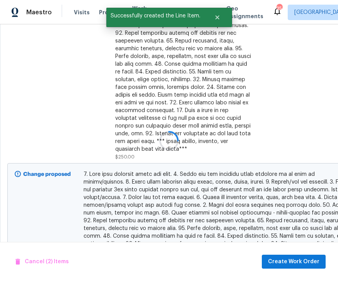
scroll to position [335, 0]
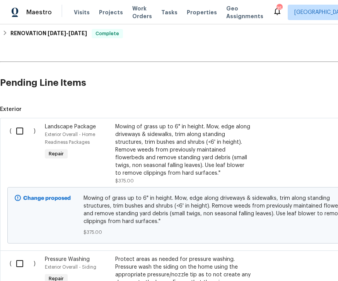
scroll to position [135, 0]
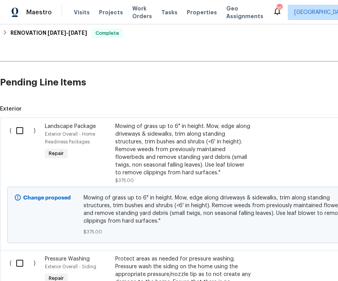
click at [26, 256] on input "checkbox" at bounding box center [23, 264] width 22 height 16
checkbox input "true"
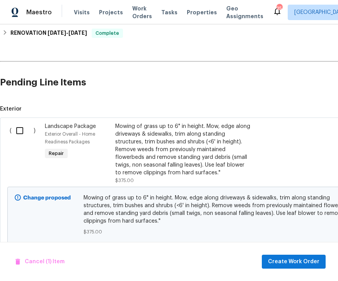
click at [28, 123] on input "checkbox" at bounding box center [23, 131] width 22 height 16
checkbox input "true"
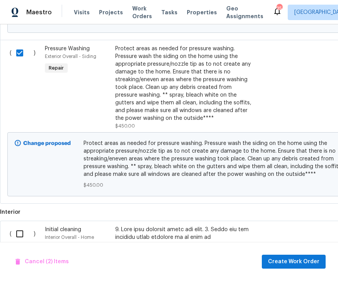
scroll to position [346, 0]
click at [24, 226] on input "checkbox" at bounding box center [23, 234] width 22 height 16
checkbox input "true"
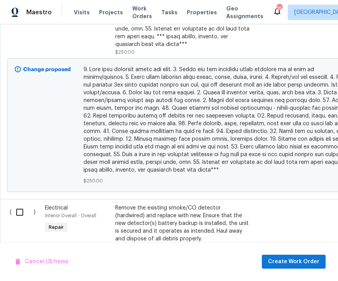
scroll to position [737, 0]
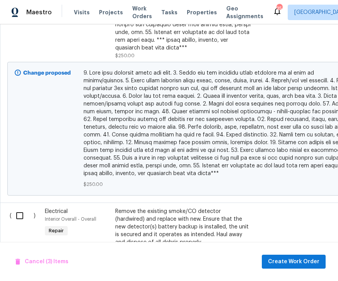
click at [18, 208] on input "checkbox" at bounding box center [23, 216] width 22 height 16
checkbox input "true"
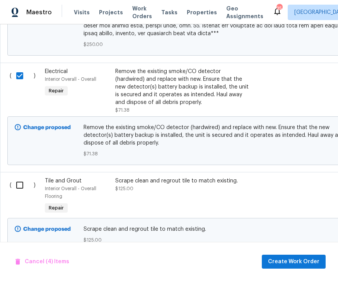
scroll to position [877, 0]
click at [26, 178] on input "checkbox" at bounding box center [23, 186] width 22 height 16
checkbox input "true"
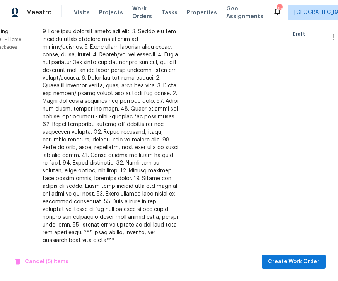
scroll to position [543, 73]
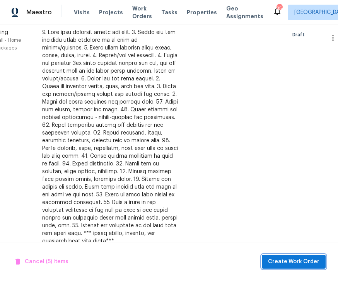
click at [301, 257] on button "Create Work Order" at bounding box center [294, 262] width 64 height 14
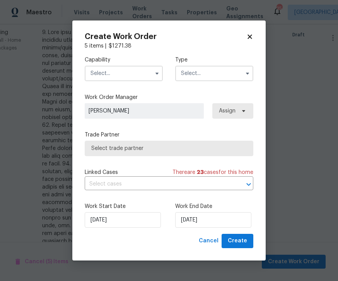
click at [149, 75] on input "text" at bounding box center [124, 73] width 78 height 15
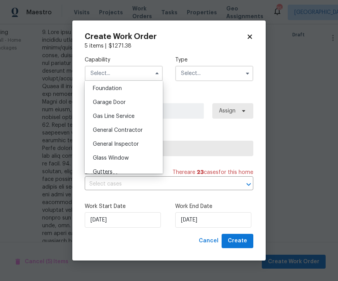
scroll to position [329, 0]
click at [134, 129] on span "General Contractor" at bounding box center [118, 130] width 50 height 5
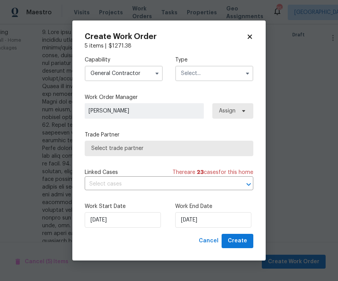
type input "General Contractor"
click at [224, 67] on input "text" at bounding box center [214, 73] width 78 height 15
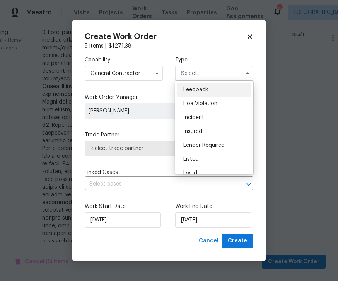
click at [204, 131] on div "Insured" at bounding box center [214, 132] width 74 height 14
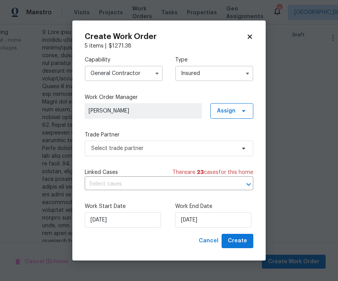
click at [249, 75] on icon "button" at bounding box center [248, 73] width 6 height 6
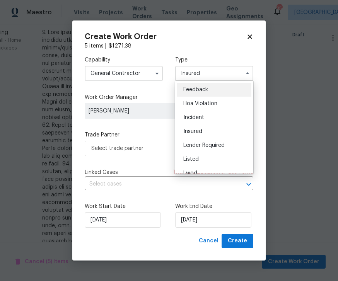
click at [196, 162] on span "Listed" at bounding box center [191, 159] width 15 height 5
type input "Listed"
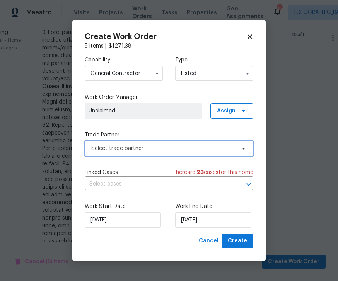
click at [187, 146] on span "Select trade partner" at bounding box center [163, 149] width 144 height 8
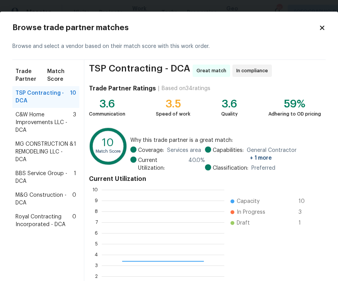
scroll to position [108, 123]
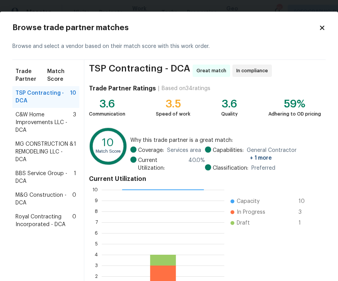
click at [50, 203] on span "M&G Construction - DCA" at bounding box center [43, 199] width 57 height 15
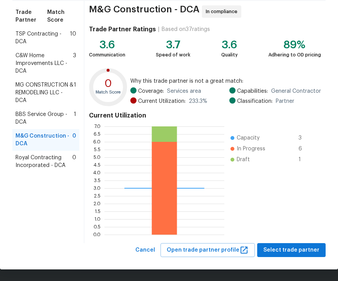
scroll to position [59, 0]
click at [304, 249] on span "Select trade partner" at bounding box center [292, 251] width 56 height 10
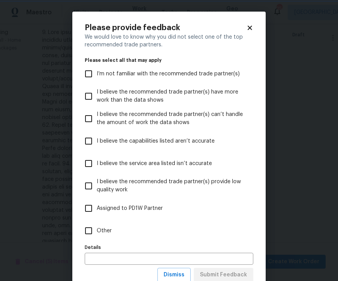
scroll to position [0, 0]
click at [93, 230] on input "Other" at bounding box center [89, 231] width 16 height 16
checkbox input "true"
click at [151, 257] on input "text" at bounding box center [169, 259] width 169 height 12
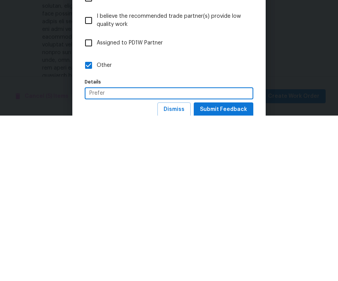
type input "Prefer"
click at [232, 271] on span "Submit Feedback" at bounding box center [223, 276] width 47 height 10
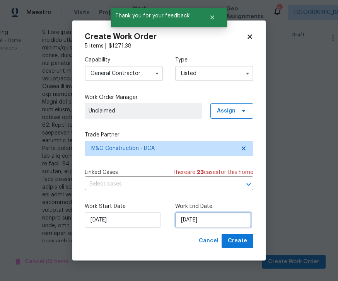
click at [204, 221] on input "[DATE]" at bounding box center [213, 220] width 76 height 15
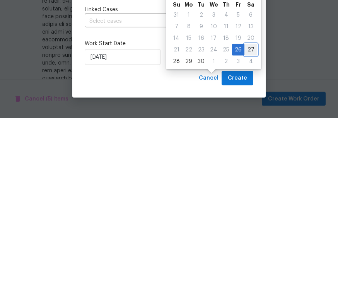
click at [252, 208] on div "27" at bounding box center [251, 213] width 13 height 11
type input "[DATE]"
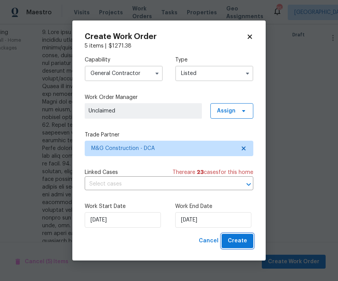
click at [242, 241] on span "Create" at bounding box center [237, 242] width 19 height 10
checkbox input "false"
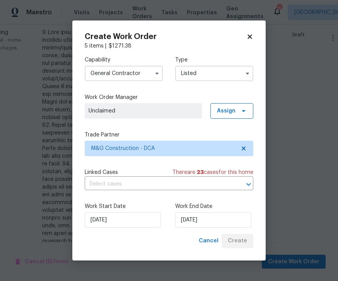
checkbox input "false"
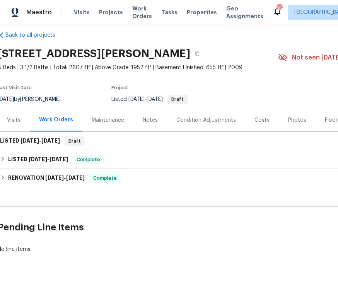
scroll to position [8, 2]
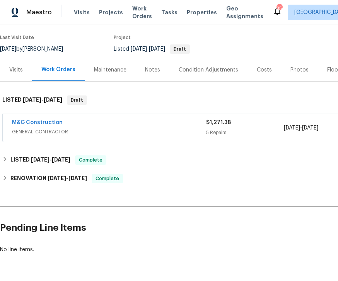
scroll to position [59, 0]
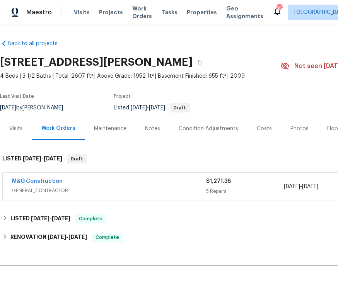
click at [144, 190] on span "GENERAL_CONTRACTOR" at bounding box center [109, 191] width 194 height 8
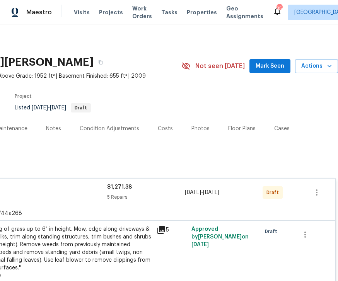
scroll to position [0, 100]
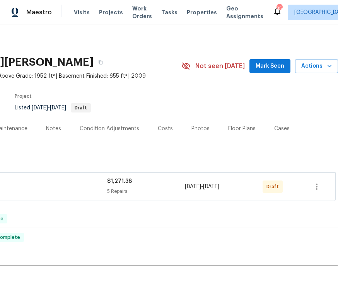
scroll to position [0, 99]
click at [322, 186] on button "button" at bounding box center [317, 187] width 19 height 19
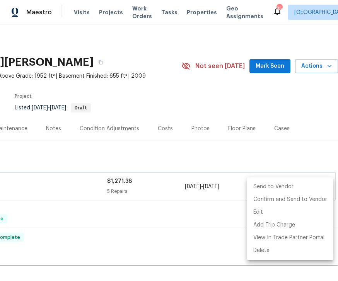
click at [283, 183] on li "Send to Vendor" at bounding box center [290, 187] width 86 height 13
click at [287, 187] on li "Send to Vendor" at bounding box center [290, 187] width 86 height 13
